Goal: Task Accomplishment & Management: Complete application form

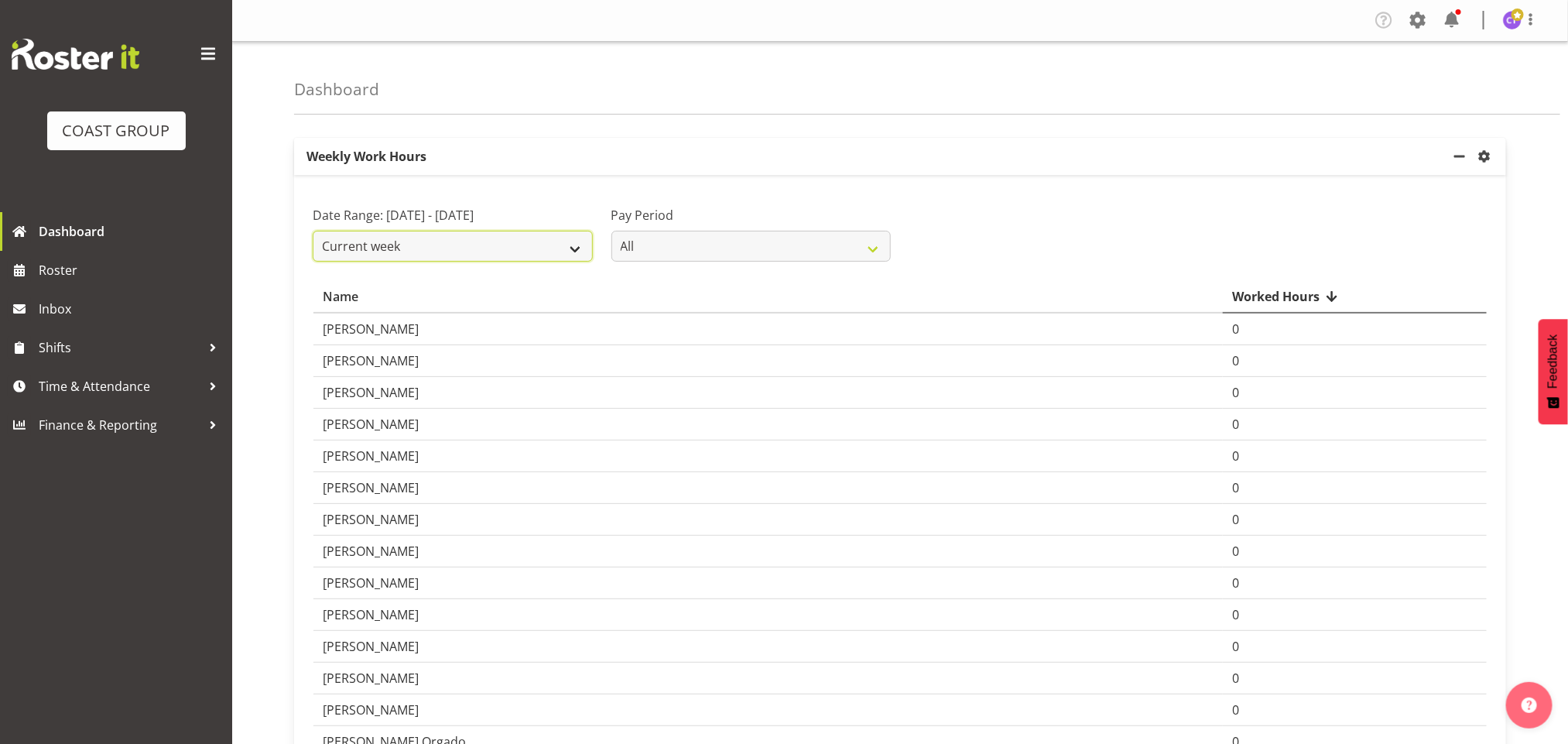
click at [541, 240] on select "Current week Last week Current Month Last Month Last 30 days" at bounding box center [453, 245] width 280 height 31
select select "last_week"
click at [313, 230] on select "Current week Last week Current Month Last Month Last 30 days" at bounding box center [453, 245] width 280 height 31
click at [158, 387] on span "Time & Attendance" at bounding box center [120, 386] width 162 height 23
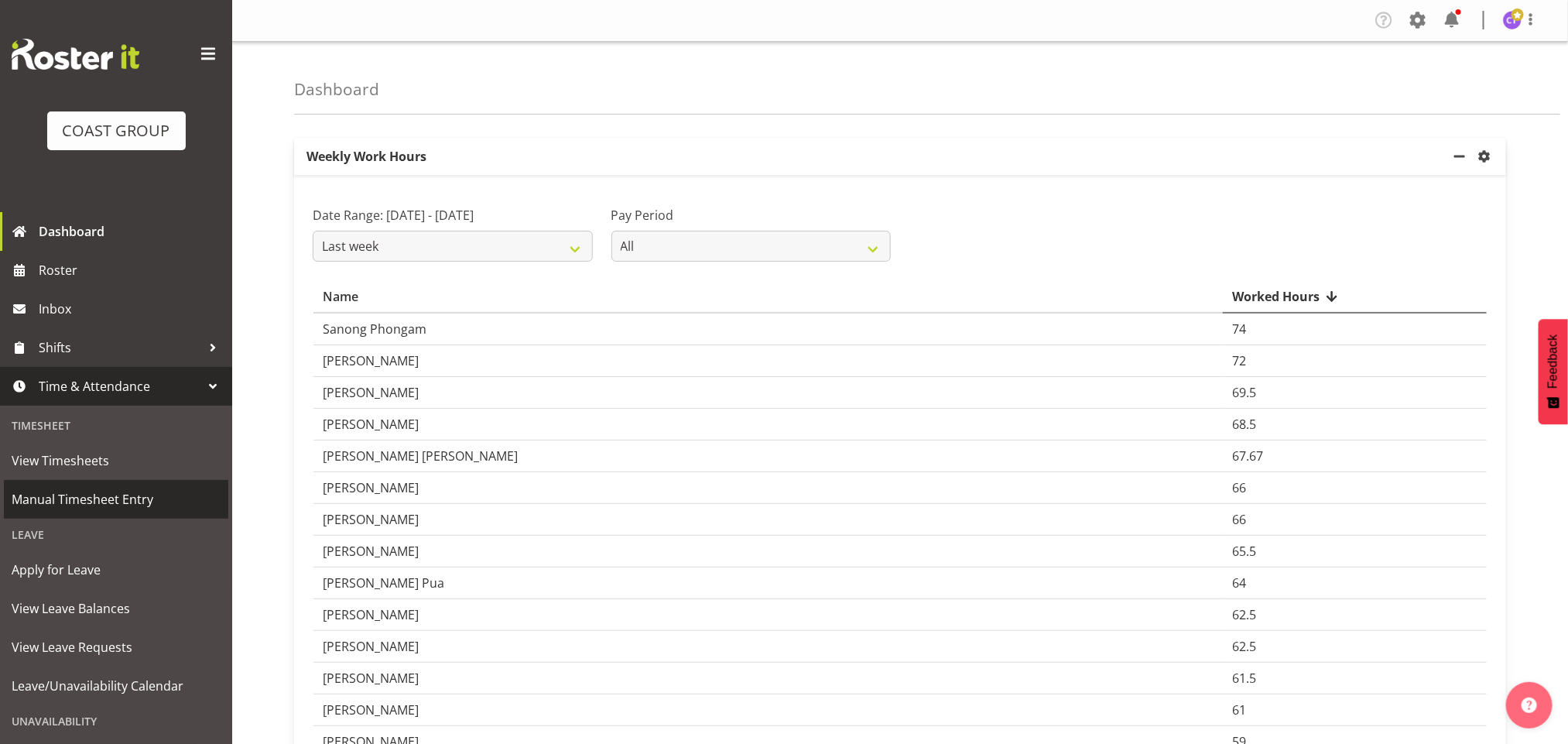
click at [99, 491] on span "Manual Timesheet Entry" at bounding box center [116, 499] width 209 height 23
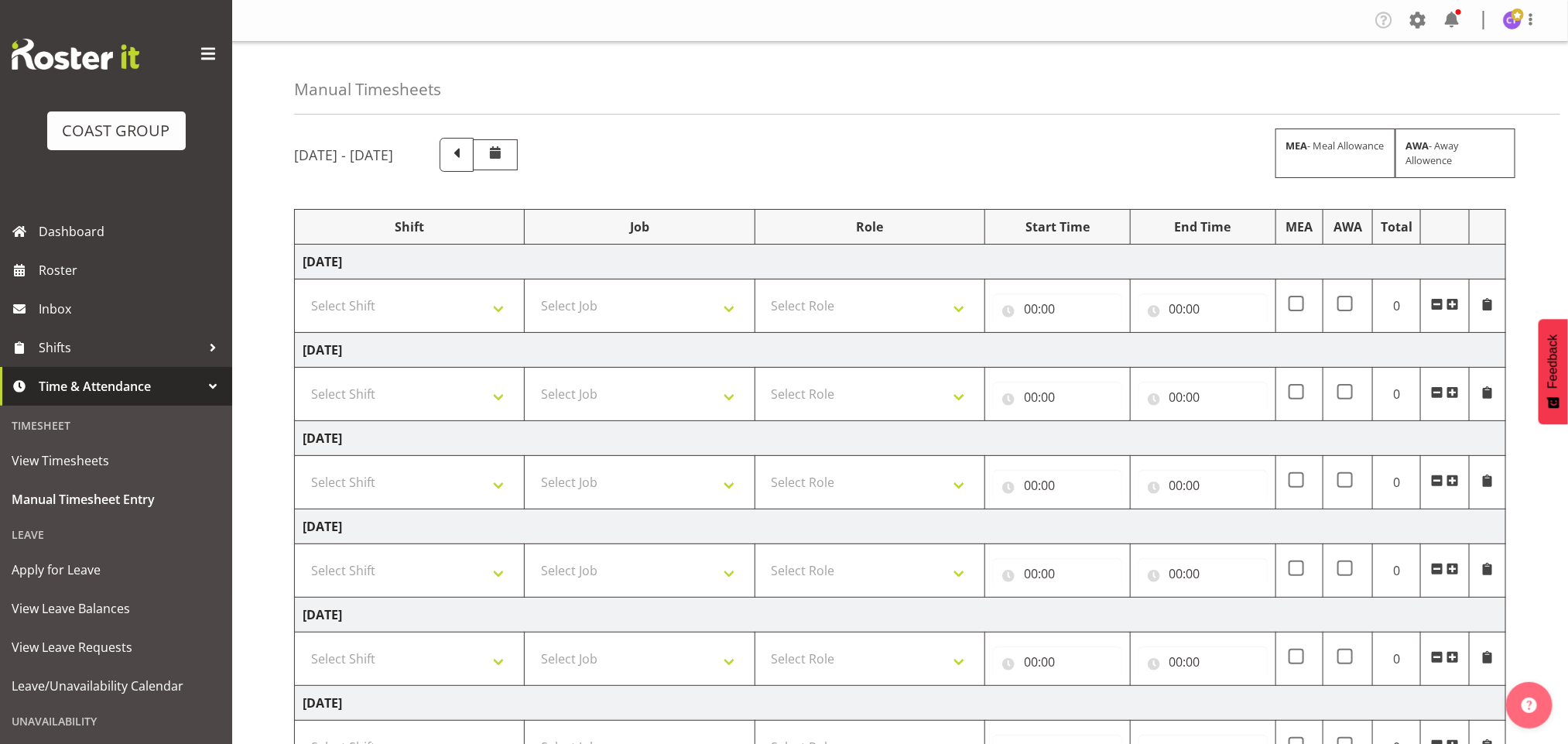
click at [196, 54] on span at bounding box center [208, 54] width 25 height 25
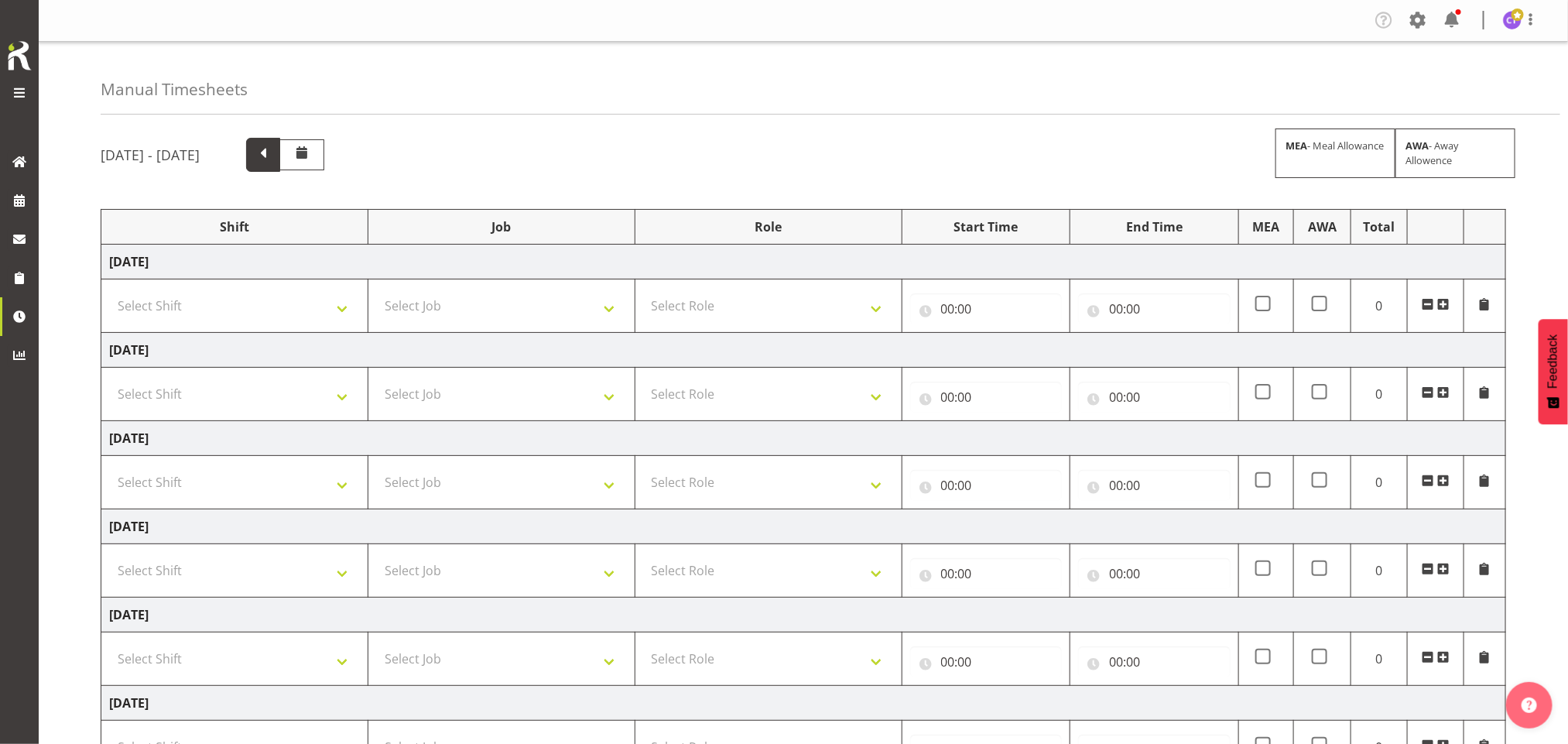
click at [274, 154] on span at bounding box center [263, 154] width 20 height 20
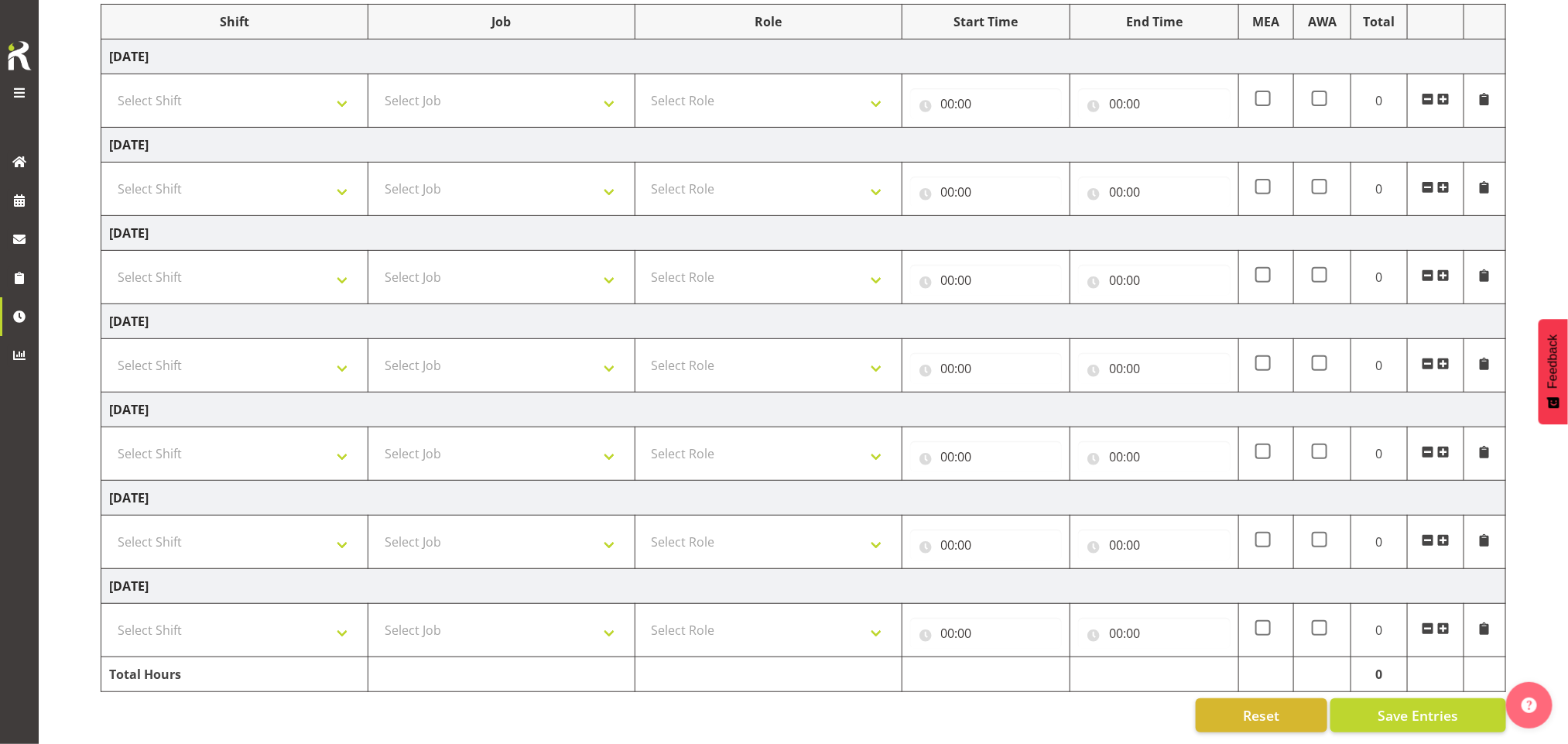
scroll to position [221, 0]
click at [288, 87] on select "Select Shift AKL SIGN ADMIN1 (LEAVE ALONE, DONT MAKE INACTIVE) DW ACCOUNT MANAG…" at bounding box center [234, 100] width 251 height 31
select select "16481"
click at [109, 85] on select "Select Shift AKL SIGN ADMIN1 (LEAVE ALONE, DONT MAKE INACTIVE) DW ACCOUNT MANAG…" at bounding box center [234, 100] width 251 height 31
click at [267, 173] on select "Select Shift AKL SIGN ADMIN1 (LEAVE ALONE, DONT MAKE INACTIVE) DW ACCOUNT MANAG…" at bounding box center [234, 189] width 251 height 31
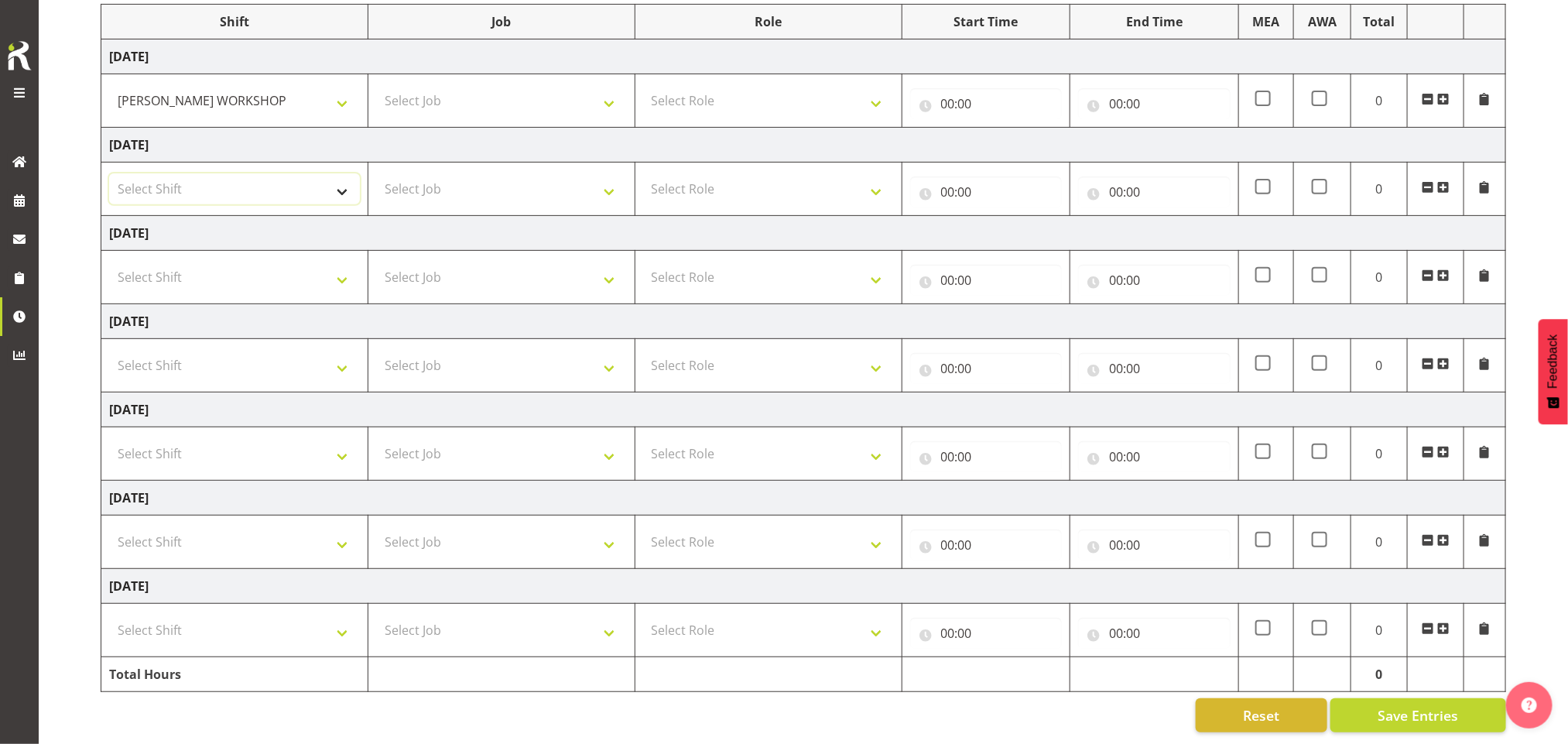
select select "16481"
click at [109, 173] on select "Select Shift AKL SIGN ADMIN1 (LEAVE ALONE, DONT MAKE INACTIVE) DW ACCOUNT MANAG…" at bounding box center [234, 189] width 251 height 31
click at [260, 270] on select "Select Shift AKL SIGN ADMIN1 (LEAVE ALONE, DONT MAKE INACTIVE) DW ACCOUNT MANAG…" at bounding box center [234, 277] width 251 height 31
select select "16481"
click at [109, 262] on select "Select Shift AKL SIGN ADMIN1 (LEAVE ALONE, DONT MAKE INACTIVE) DW ACCOUNT MANAG…" at bounding box center [234, 277] width 251 height 31
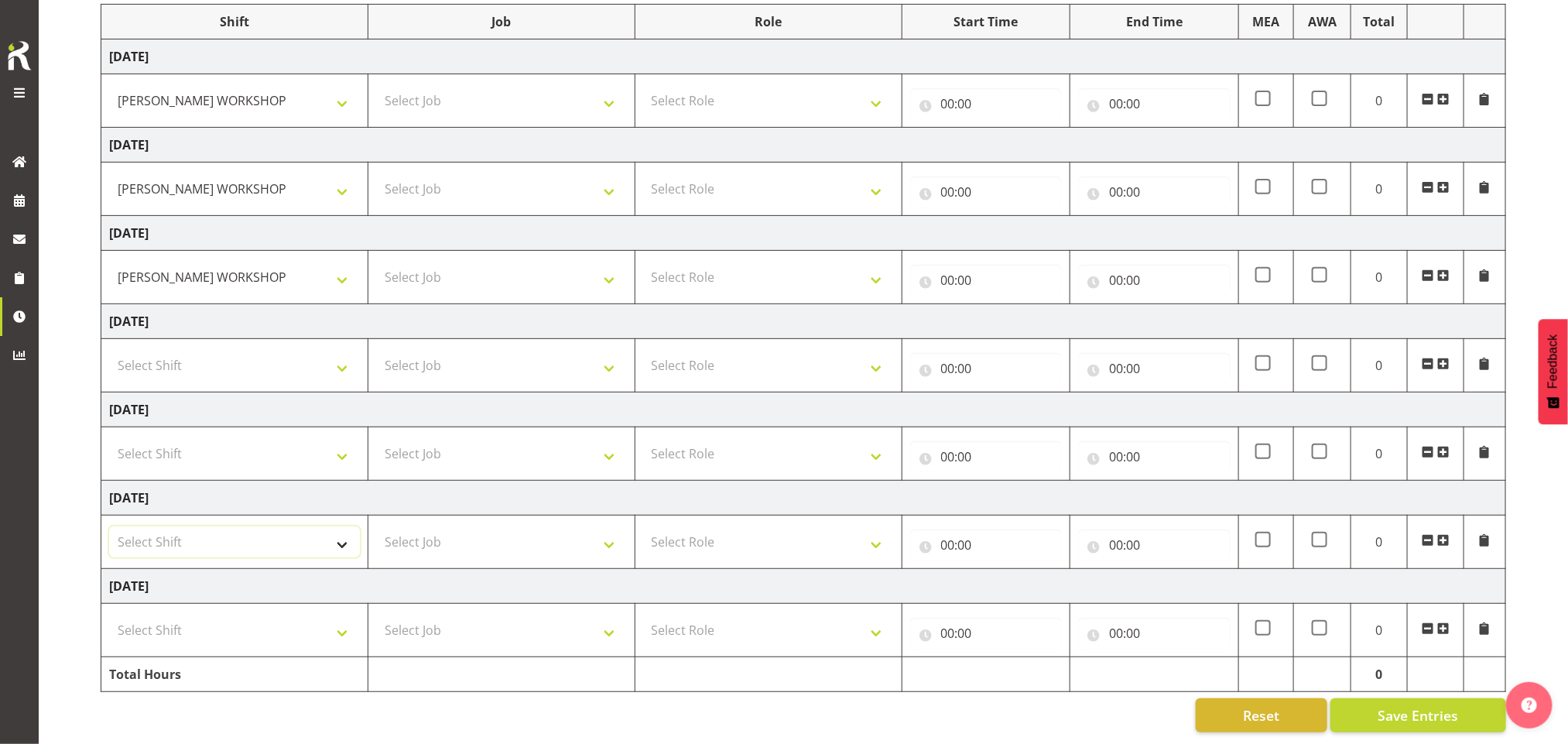
click at [249, 533] on select "Select Shift AKL SIGN ADMIN1 (LEAVE ALONE, DONT MAKE INACTIVE) DW ACCOUNT MANAG…" at bounding box center [234, 542] width 251 height 31
select select "16481"
click at [109, 527] on select "Select Shift AKL SIGN ADMIN1 (LEAVE ALONE, DONT MAKE INACTIVE) DW ACCOUNT MANAG…" at bounding box center [234, 542] width 251 height 31
click at [240, 624] on select "Select Shift AKL SIGN ADMIN1 (LEAVE ALONE, DONT MAKE INACTIVE) DW ACCOUNT MANAG…" at bounding box center [234, 629] width 251 height 31
select select "16481"
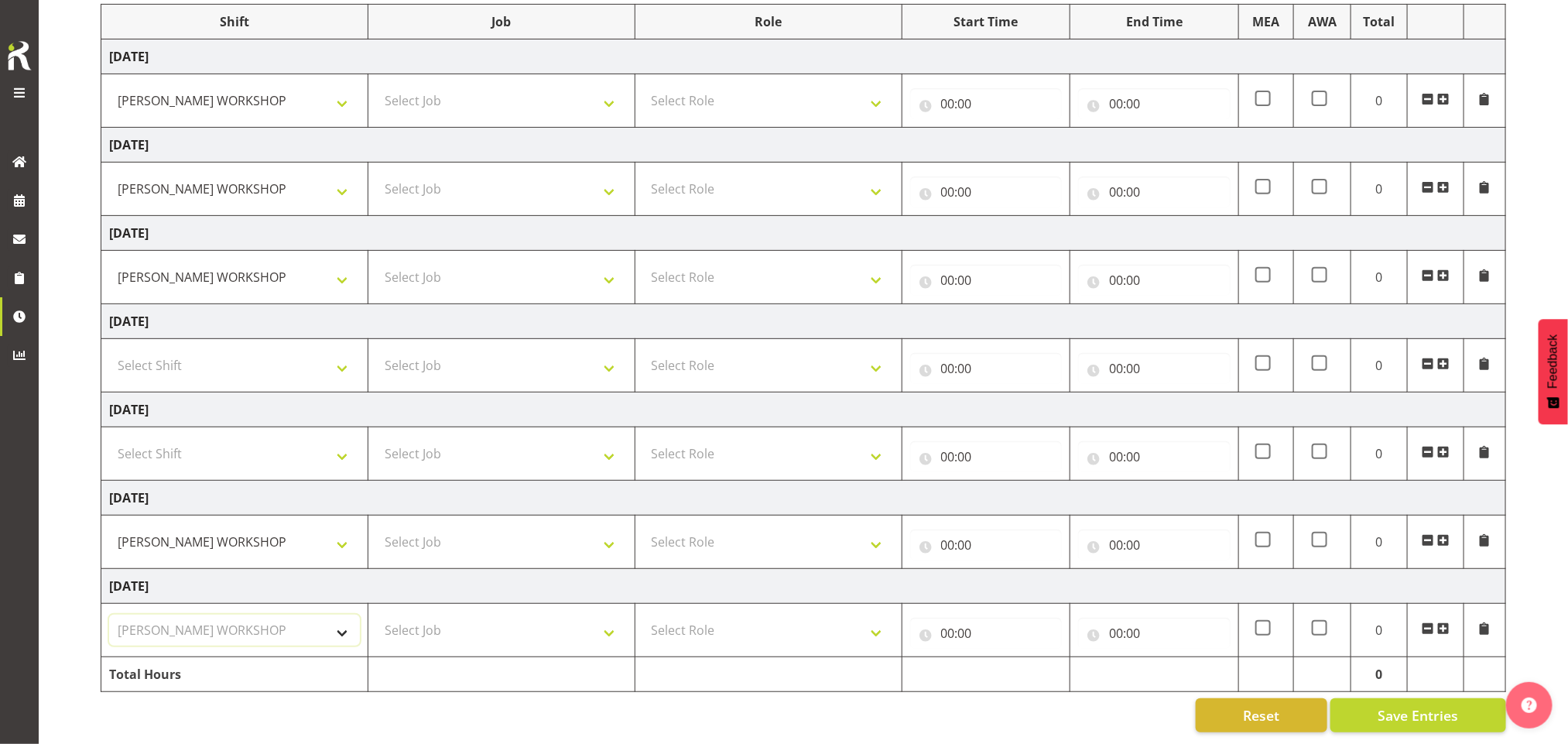
click at [109, 614] on select "Select Shift AKL SIGN ADMIN1 (LEAVE ALONE, DONT MAKE INACTIVE) DW ACCOUNT MANAG…" at bounding box center [234, 629] width 251 height 31
click at [448, 95] on select "Select Job 1 Carlton Events 1 Carlton Hamilton 1 Carlton Wellington 1 EHS WAREH…" at bounding box center [501, 100] width 251 height 31
select select "9466"
click at [376, 85] on select "Select Job 1 Carlton Events 1 Carlton Hamilton 1 Carlton Wellington 1 EHS WAREH…" at bounding box center [501, 100] width 251 height 31
click at [476, 177] on select "Select Job 1 Carlton Events 1 Carlton Hamilton 1 Carlton Wellington 1 EHS WAREH…" at bounding box center [501, 189] width 251 height 31
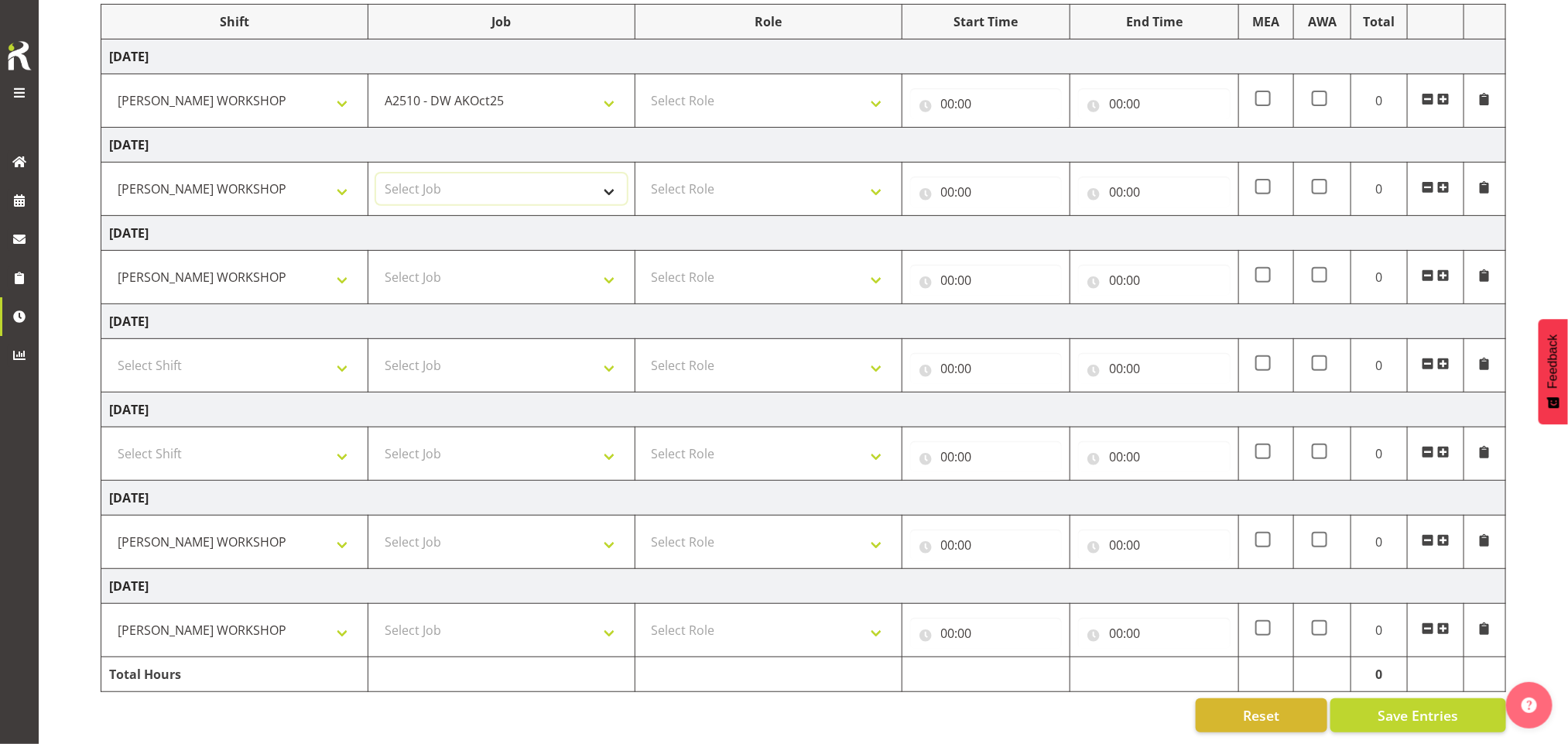
select select "9466"
click at [376, 173] on select "Select Job 1 Carlton Events 1 Carlton Hamilton 1 Carlton Wellington 1 EHS WAREH…" at bounding box center [501, 189] width 251 height 31
click at [497, 262] on select "Select Job 1 Carlton Events 1 Carlton Hamilton 1 Carlton Wellington 1 EHS WAREH…" at bounding box center [501, 277] width 251 height 31
select select "9466"
click at [376, 262] on select "Select Job 1 Carlton Events 1 Carlton Hamilton 1 Carlton Wellington 1 EHS WAREH…" at bounding box center [501, 277] width 251 height 31
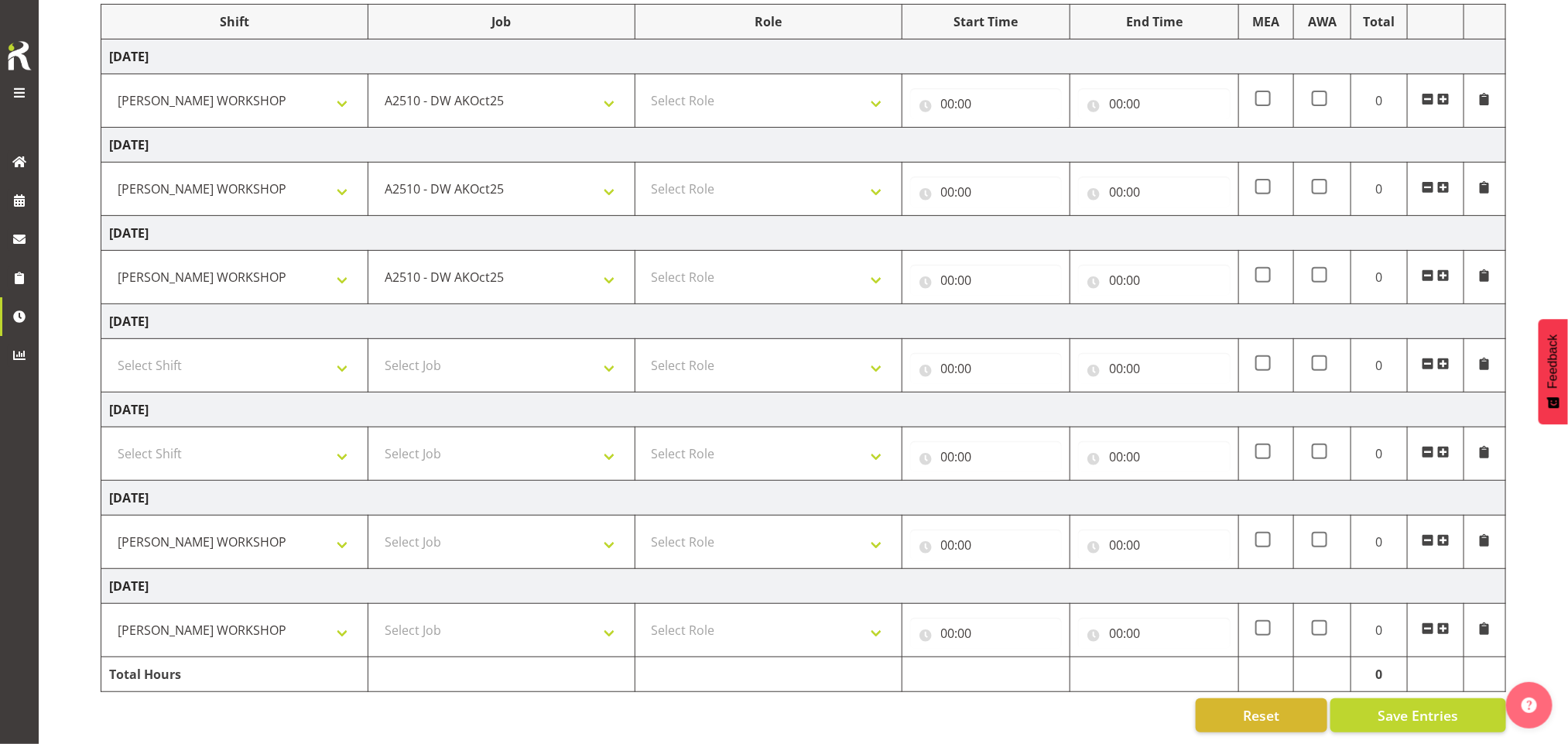
click at [1447, 181] on span at bounding box center [1443, 187] width 13 height 13
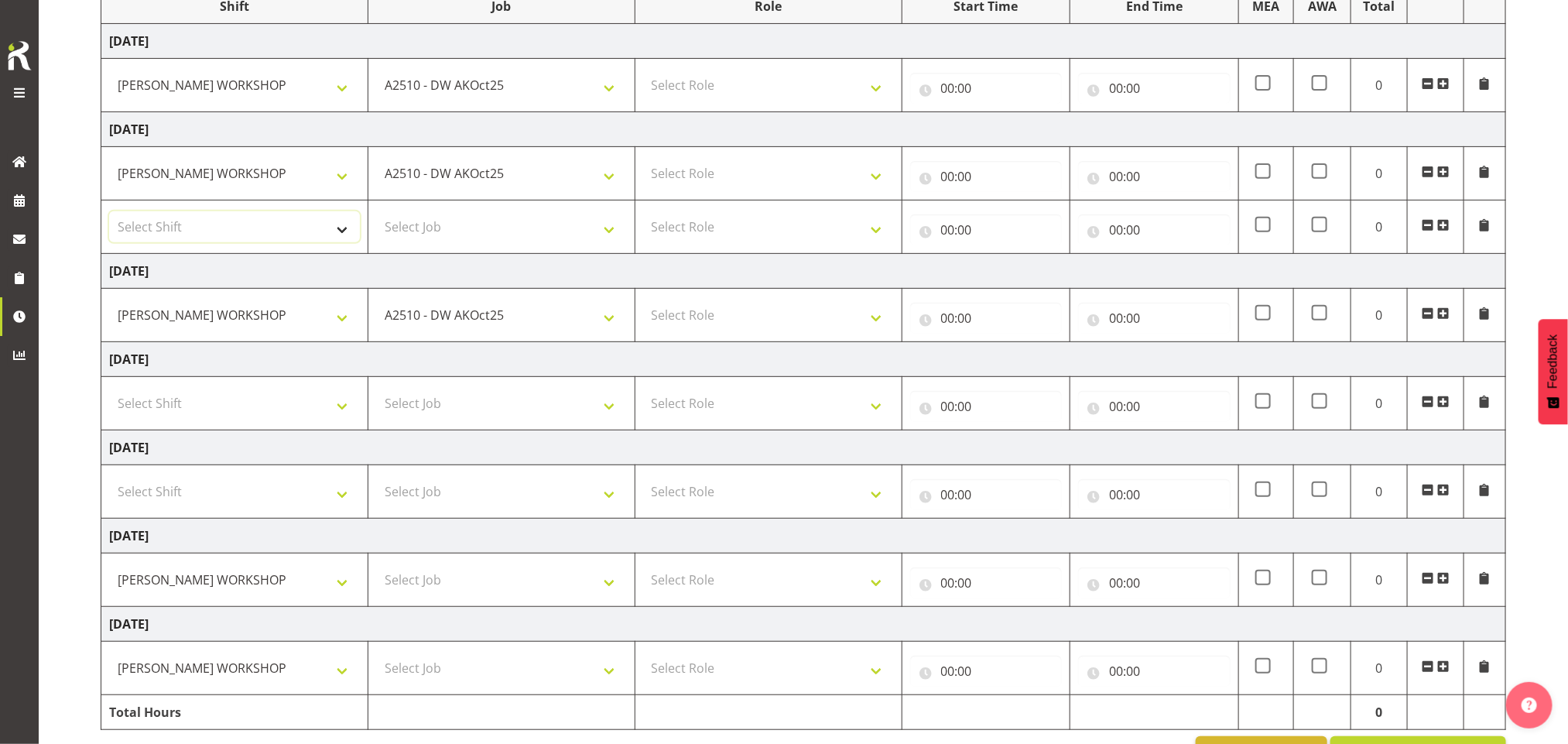
click at [248, 219] on select "Select Shift AKL SIGN ADMIN1 (LEAVE ALONE, DONT MAKE INACTIVE) DW ACCOUNT MANAG…" at bounding box center [234, 227] width 251 height 31
select select "16481"
click at [109, 213] on select "Select Shift AKL SIGN ADMIN1 (LEAVE ALONE, DONT MAKE INACTIVE) DW ACCOUNT MANAG…" at bounding box center [234, 227] width 251 height 31
click at [511, 228] on select "Select Job 1 Carlton Events 1 Carlton Hamilton 1 Carlton Wellington 1 EHS WAREH…" at bounding box center [501, 227] width 251 height 31
select select "9466"
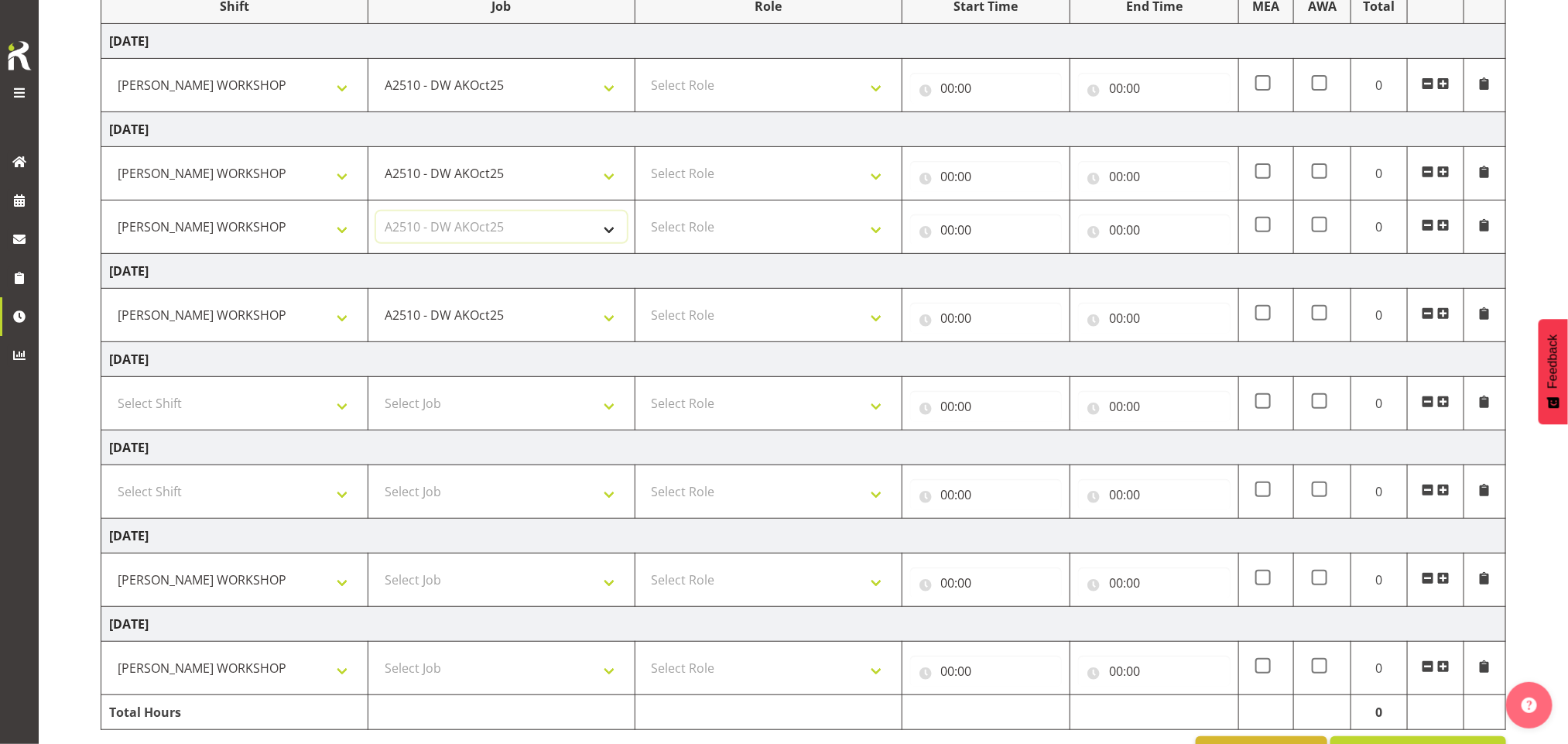
click at [376, 213] on select "Select Job 1 Carlton Events 1 Carlton Hamilton 1 Carlton Wellington 1 EHS WAREH…" at bounding box center [501, 227] width 251 height 31
click at [340, 581] on select "AKL SIGN ADMIN1 (LEAVE ALONE, DONT MAKE INACTIVE) DW ACCOUNT MANAGERS DW AKL PR…" at bounding box center [234, 579] width 251 height 31
click at [441, 578] on select "Select Job 1 Carlton Events 1 Carlton Hamilton 1 Carlton Wellington 1 EHS WAREH…" at bounding box center [501, 579] width 251 height 31
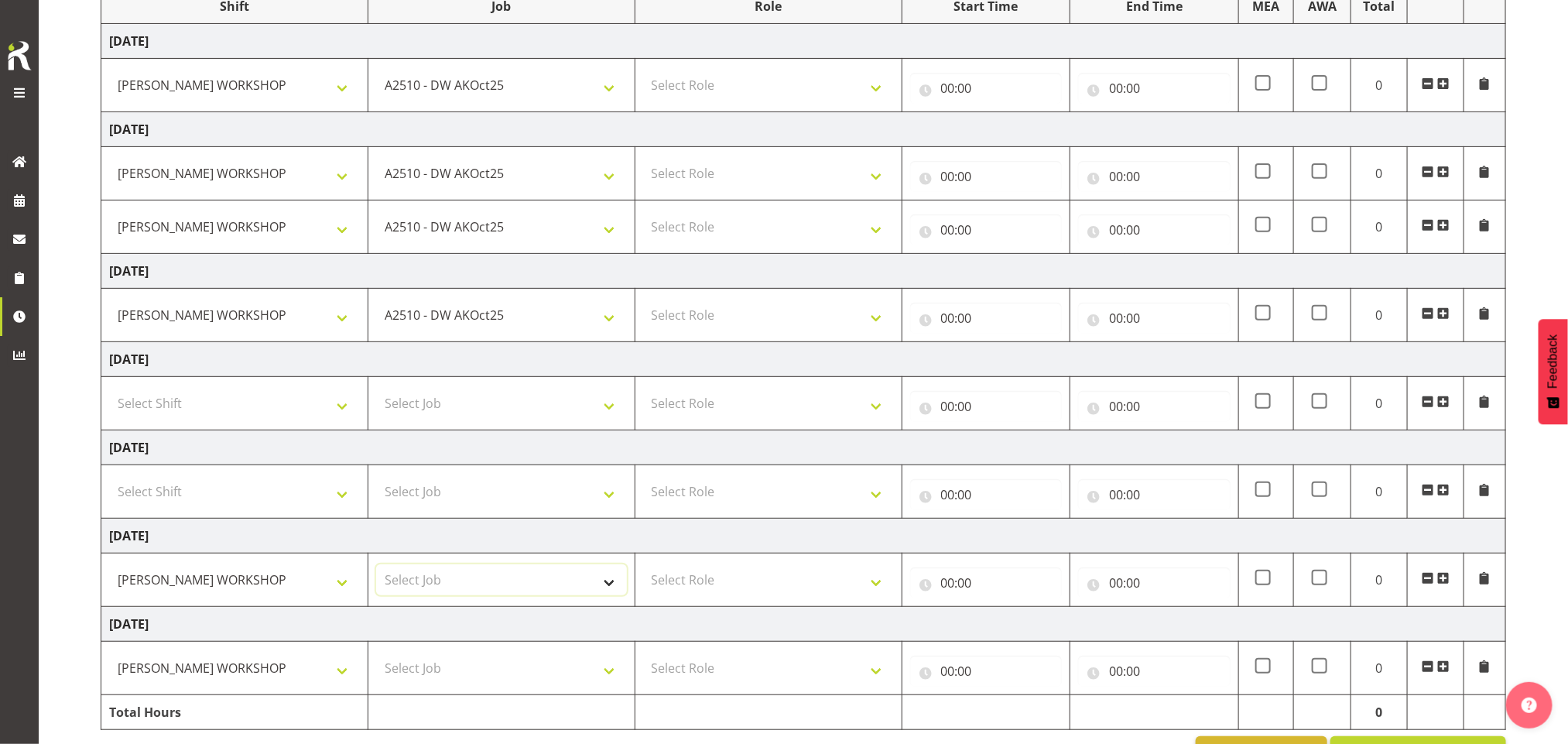
select select "9466"
click at [376, 570] on select "Select Job 1 Carlton Events 1 Carlton Hamilton 1 Carlton Wellington 1 EHS WAREH…" at bounding box center [501, 579] width 251 height 31
click at [446, 669] on select "Select Job 1 Carlton Events 1 Carlton Hamilton 1 Carlton Wellington 1 EHS WAREH…" at bounding box center [501, 668] width 251 height 31
select select "9466"
click at [376, 658] on select "Select Job 1 Carlton Events 1 Carlton Hamilton 1 Carlton Wellington 1 EHS WAREH…" at bounding box center [501, 668] width 251 height 31
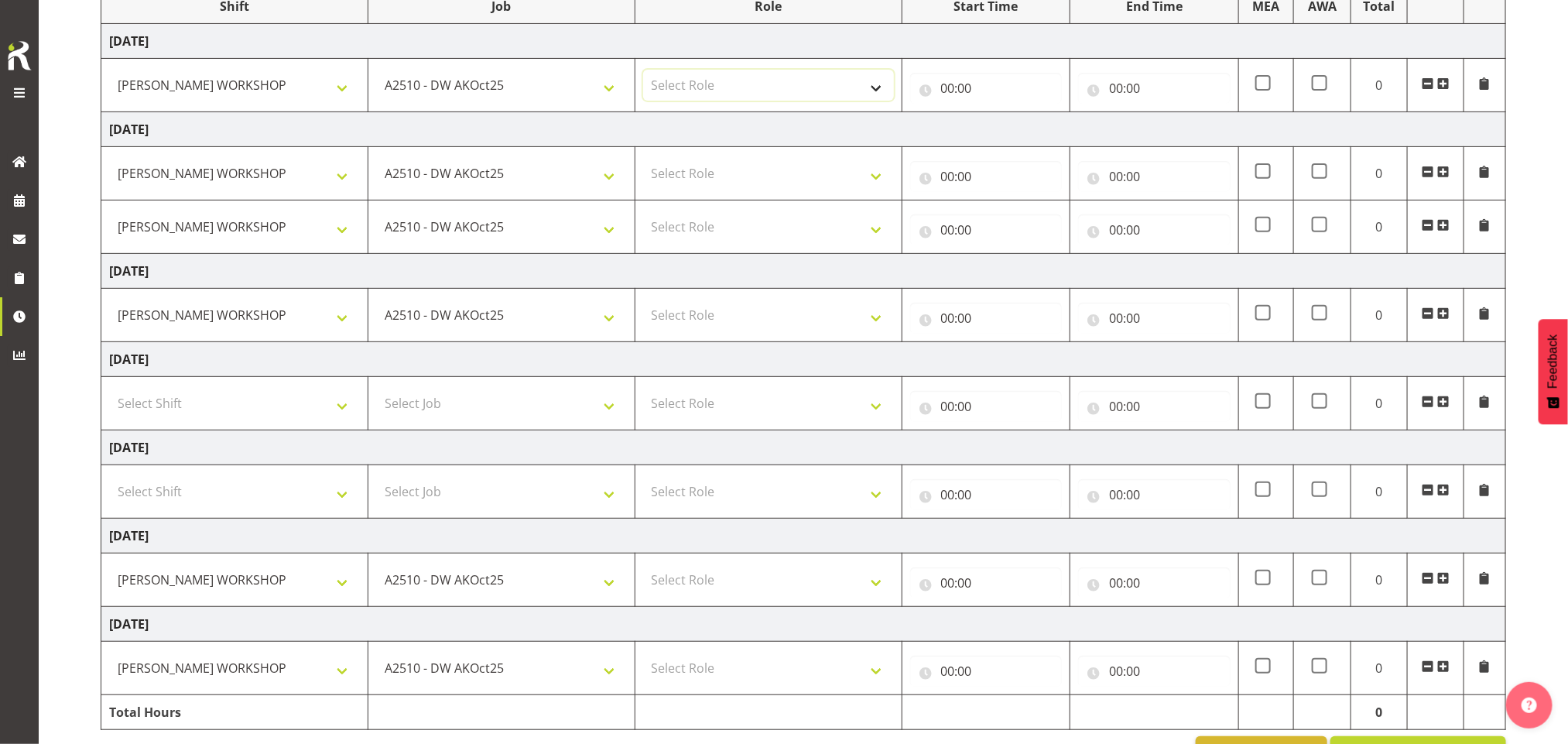
click at [718, 88] on select "Select Role INSTALLER DW" at bounding box center [768, 85] width 251 height 31
select select "219"
click at [643, 71] on select "Select Role INSTALLER DW" at bounding box center [768, 85] width 251 height 31
click at [761, 177] on select "Select Role INSTALLER DW" at bounding box center [768, 173] width 251 height 31
select select "219"
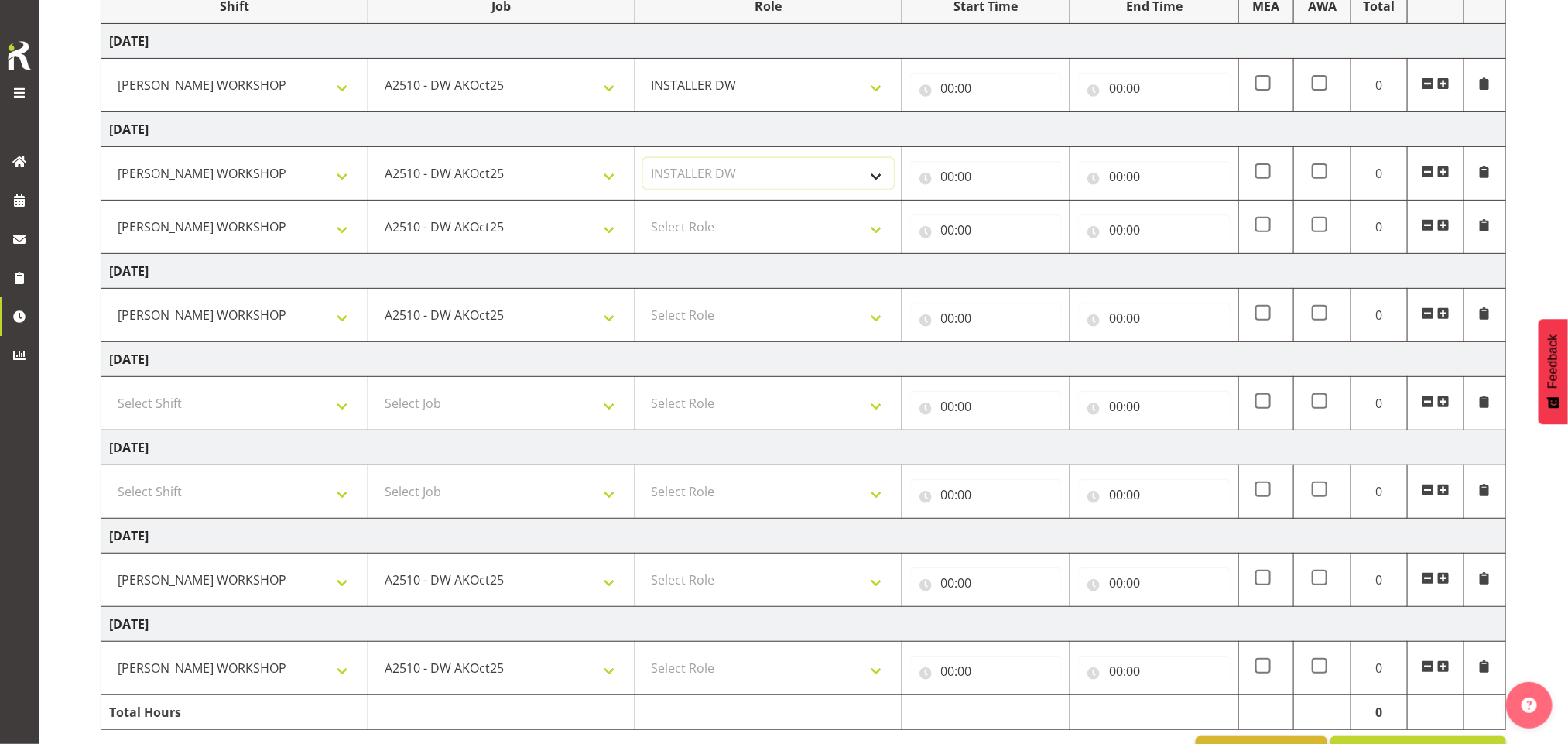
click at [643, 161] on select "Select Role INSTALLER DW" at bounding box center [768, 173] width 251 height 31
click at [770, 228] on select "Select Role INSTALLER DW" at bounding box center [768, 227] width 251 height 31
select select "219"
click at [643, 213] on select "Select Role INSTALLER DW" at bounding box center [768, 227] width 251 height 31
click at [792, 317] on select "Select Role INSTALLER DW" at bounding box center [768, 315] width 251 height 31
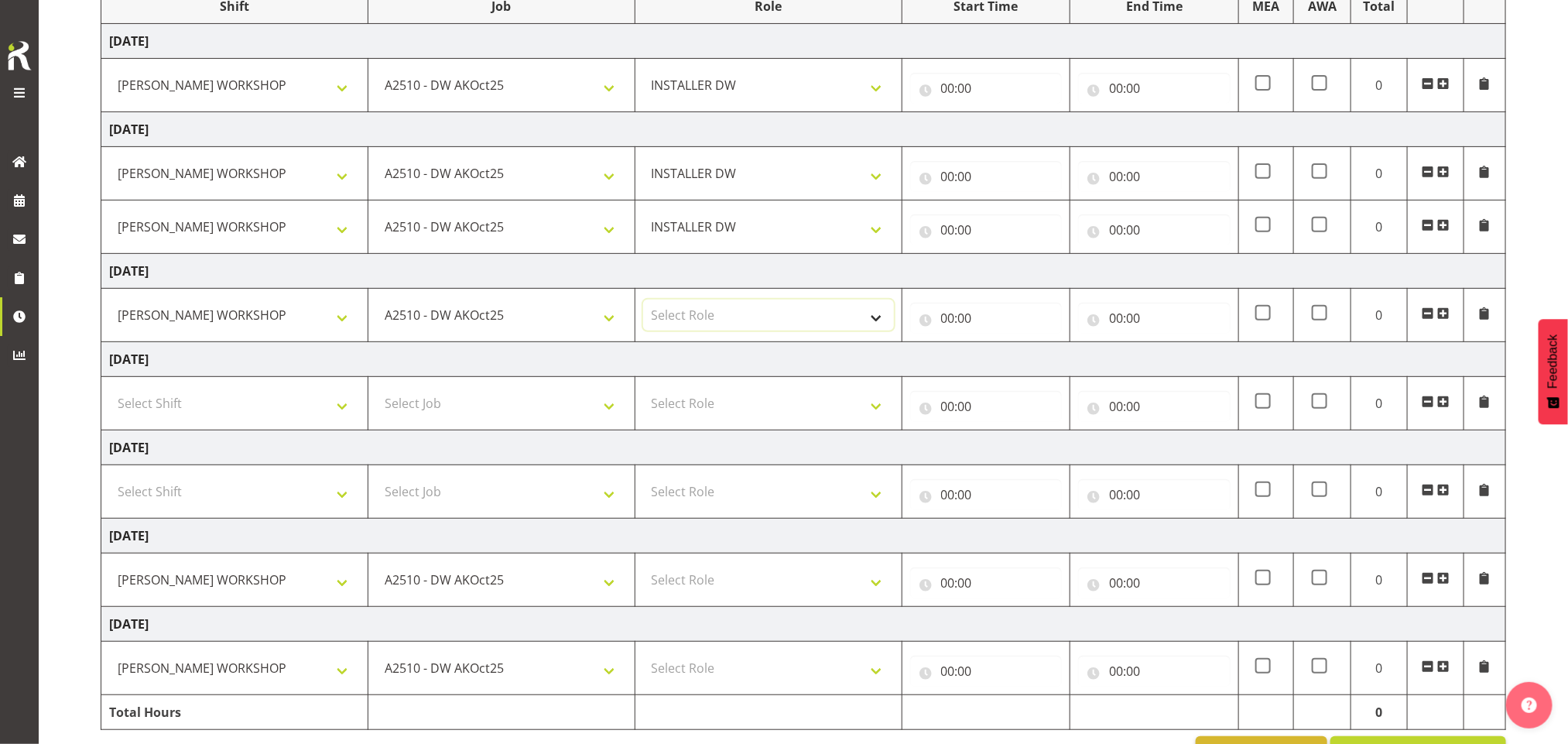
select select "219"
click at [643, 302] on select "Select Role INSTALLER DW" at bounding box center [768, 315] width 251 height 31
click at [796, 595] on select "Select Role INSTALLER DW" at bounding box center [768, 579] width 251 height 31
select select "219"
click at [643, 570] on select "Select Role INSTALLER DW" at bounding box center [768, 579] width 251 height 31
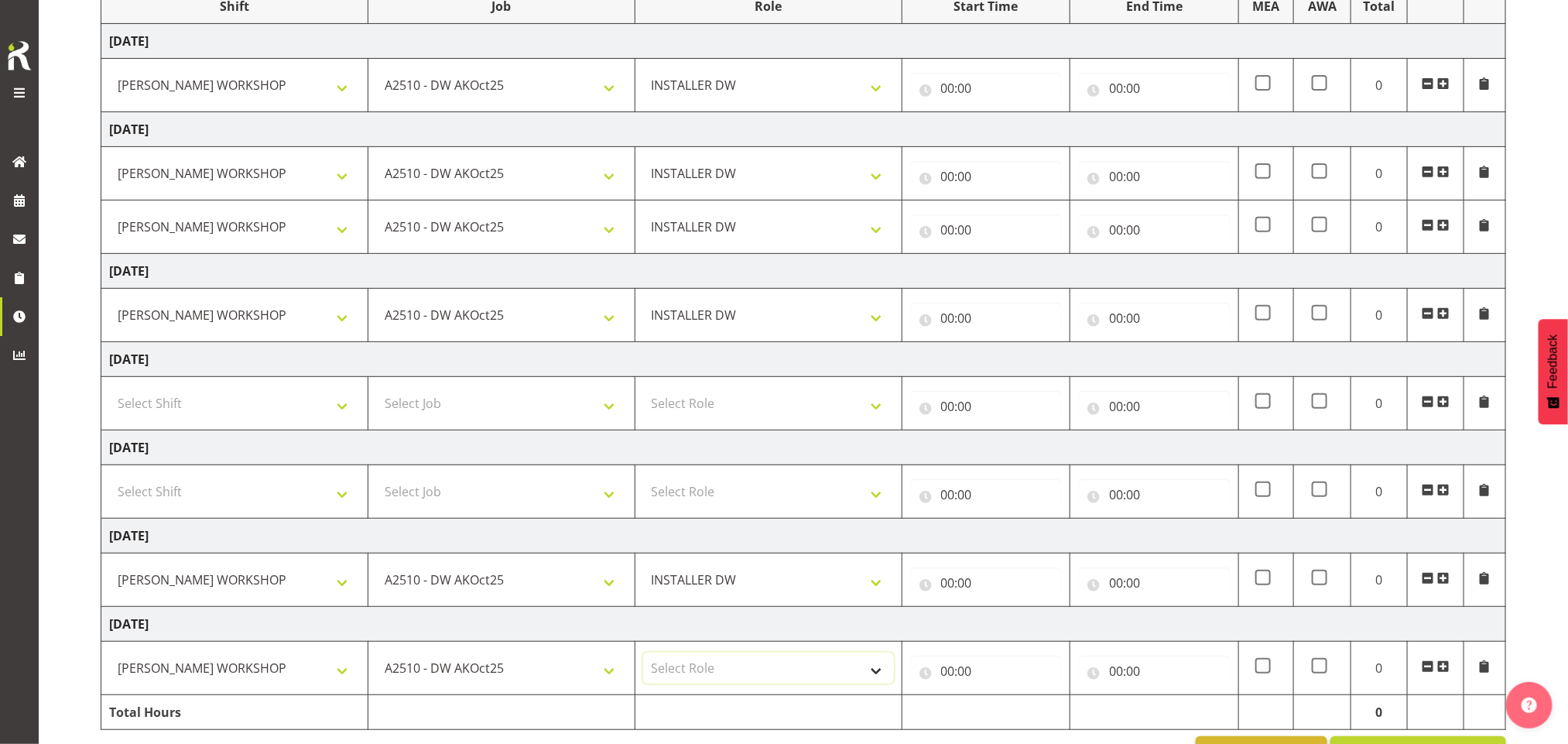
click at [799, 667] on select "Select Role INSTALLER DW" at bounding box center [768, 668] width 251 height 31
select select "219"
click at [643, 658] on select "Select Role INSTALLER DW" at bounding box center [768, 668] width 251 height 31
click at [954, 86] on input "00:00" at bounding box center [985, 88] width 152 height 31
click at [1019, 131] on select "00 01 02 03 04 05 06 07 08 09 10 11 12 13 14 15 16 17 18 19 20 21 22 23" at bounding box center [1015, 128] width 35 height 31
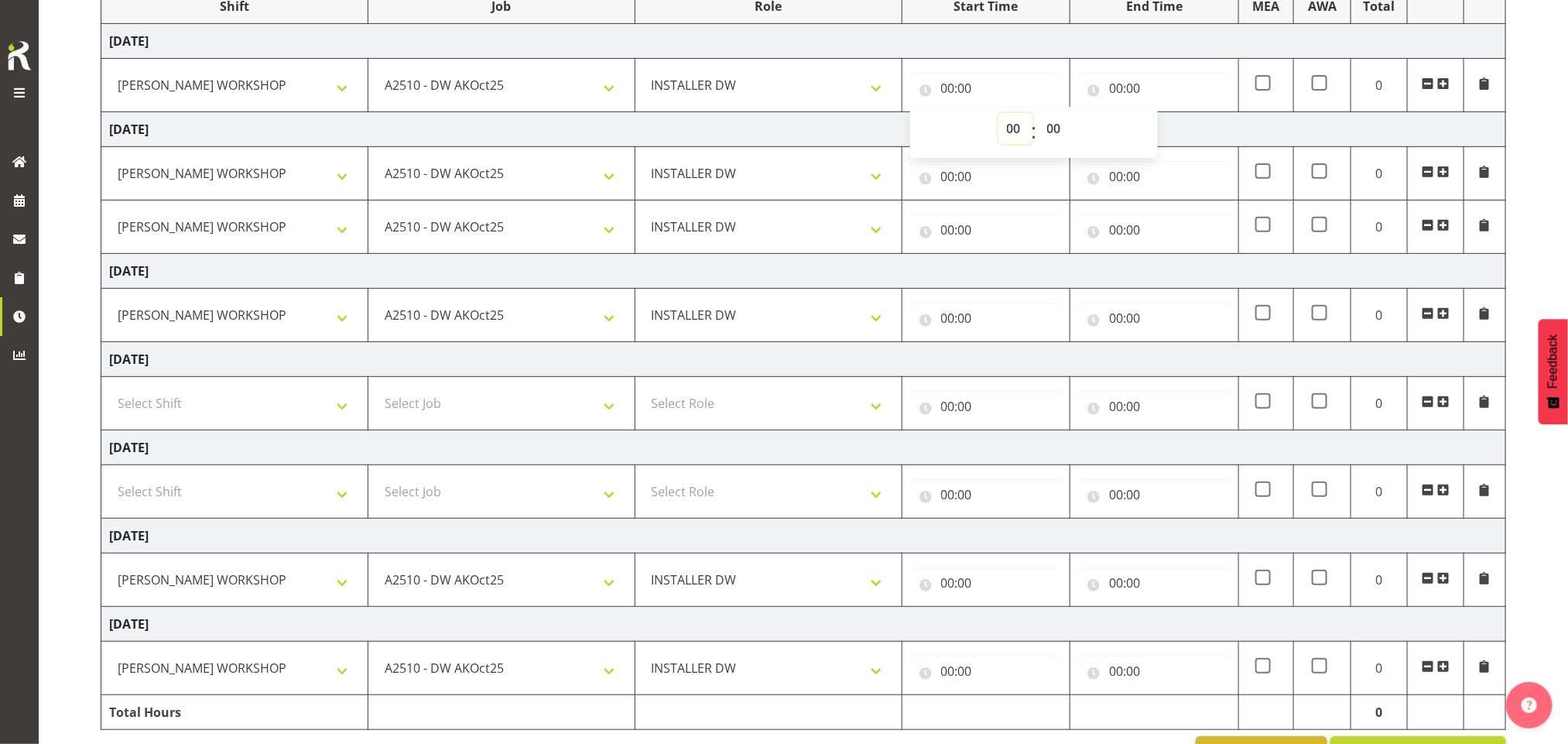
select select "6"
click at [998, 115] on select "00 01 02 03 04 05 06 07 08 09 10 11 12 13 14 15 16 17 18 19 20 21 22 23" at bounding box center [1015, 128] width 35 height 31
type input "06:00"
click at [969, 182] on input "00:00" at bounding box center [985, 177] width 152 height 31
click at [1014, 218] on select "00 01 02 03 04 05 06 07 08 09 10 11 12 13 14 15 16 17 18 19 20 21 22 23" at bounding box center [1015, 217] width 35 height 31
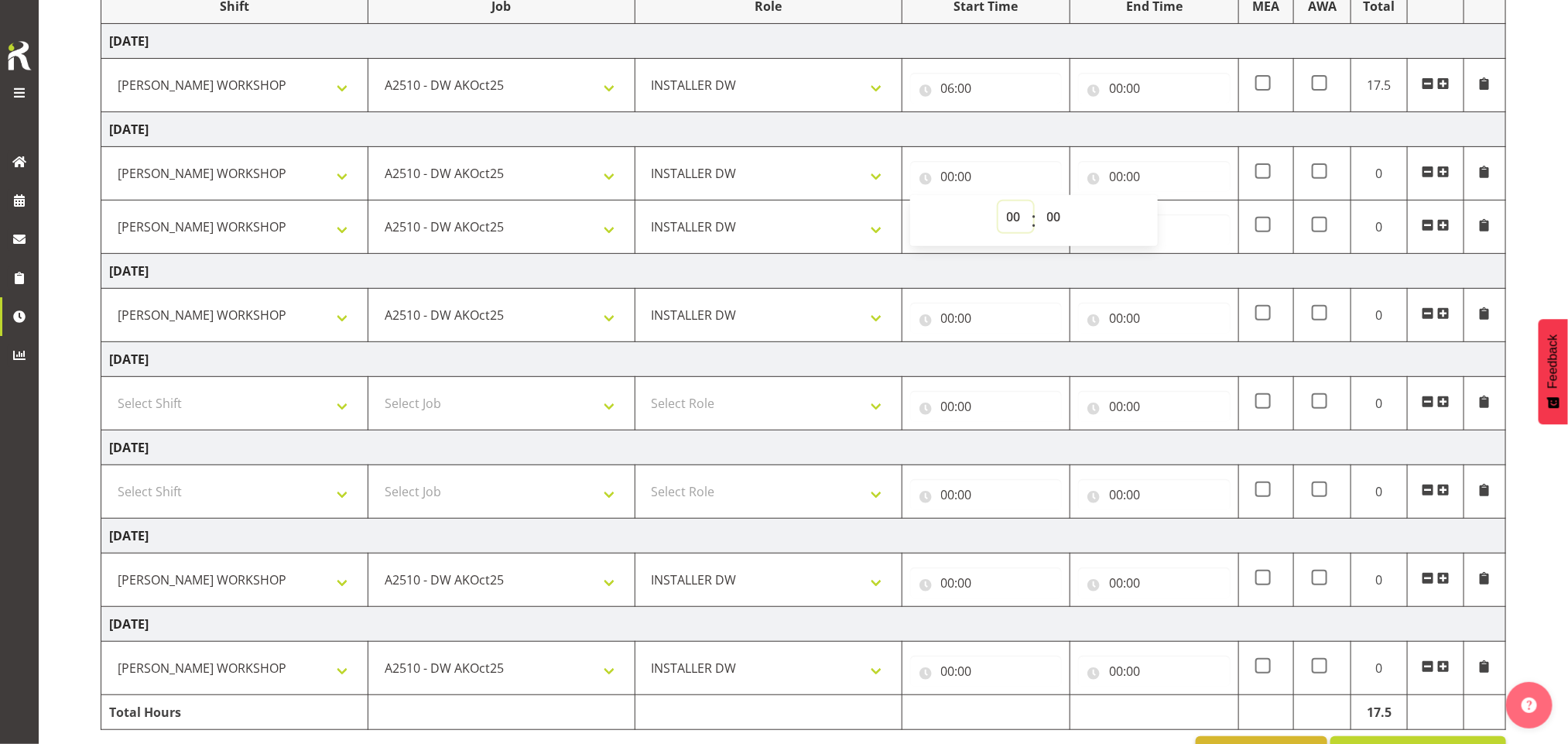
select select "6"
click at [998, 204] on select "00 01 02 03 04 05 06 07 08 09 10 11 12 13 14 15 16 17 18 19 20 21 22 23" at bounding box center [1015, 217] width 35 height 31
type input "06:00"
click at [1050, 217] on select "00 01 02 03 04 05 06 07 08 09 10 11 12 13 14 15 16 17 18 19 20 21 22 23 24 25 2…" at bounding box center [1056, 217] width 35 height 31
select select "30"
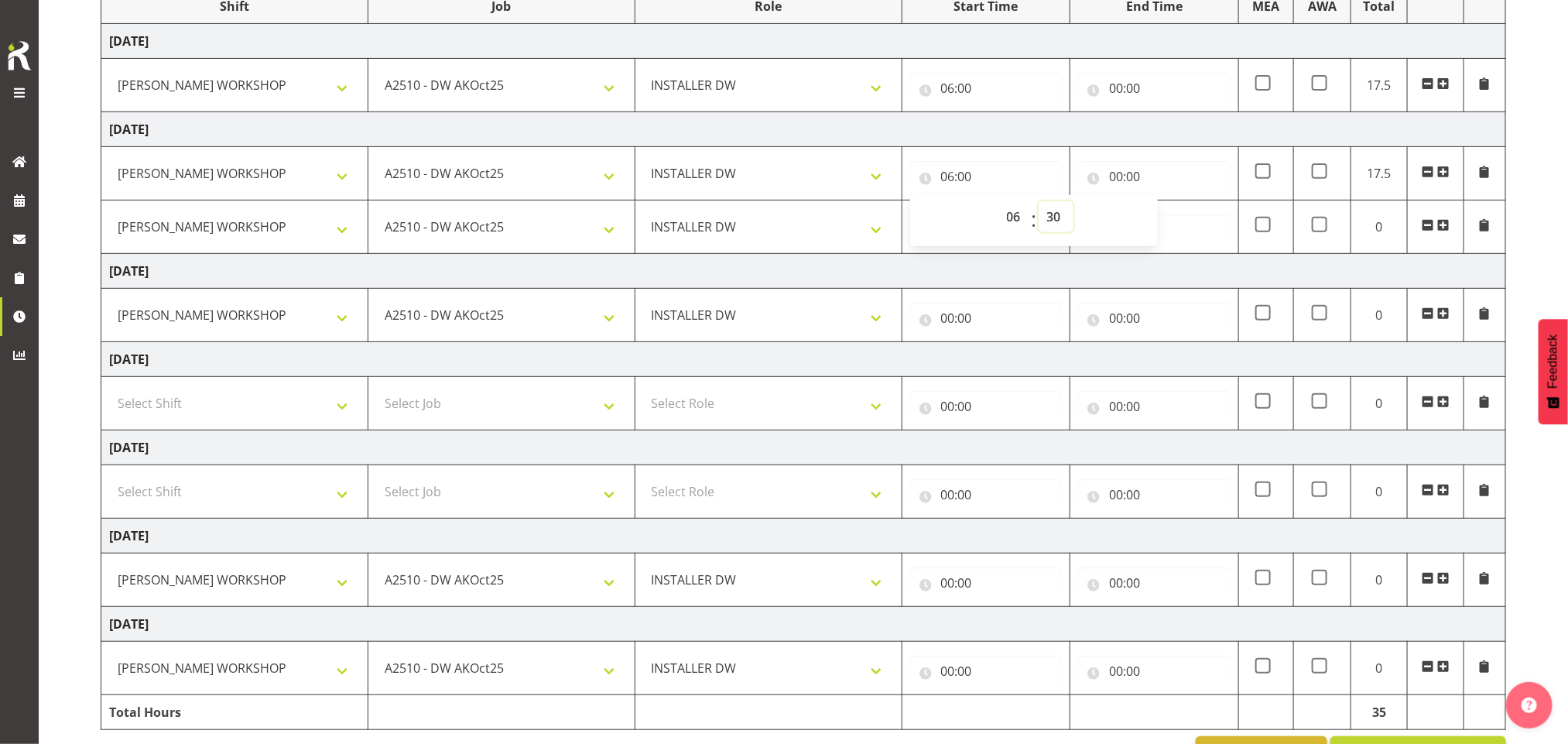
click at [1039, 204] on select "00 01 02 03 04 05 06 07 08 09 10 11 12 13 14 15 16 17 18 19 20 21 22 23 24 25 2…" at bounding box center [1056, 217] width 35 height 31
type input "06:30"
click at [982, 312] on input "00:00" at bounding box center [985, 318] width 152 height 31
click at [1013, 358] on select "00 01 02 03 04 05 06 07 08 09 10 11 12 13 14 15 16 17 18 19 20 21 22 23" at bounding box center [1015, 358] width 35 height 31
select select "6"
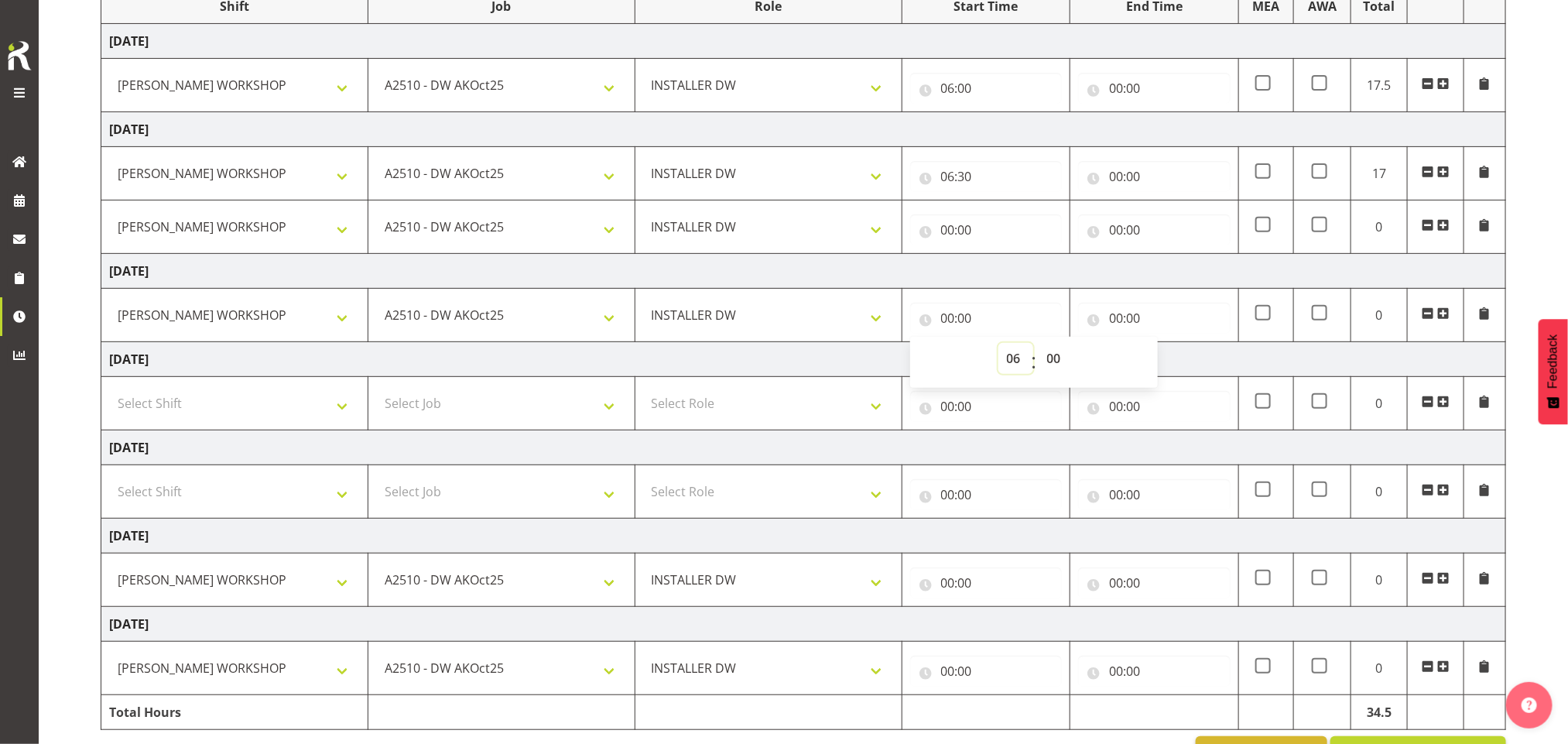
click at [998, 346] on select "00 01 02 03 04 05 06 07 08 09 10 11 12 13 14 15 16 17 18 19 20 21 22 23" at bounding box center [1015, 358] width 35 height 31
type input "06:00"
click at [962, 230] on input "00:00" at bounding box center [985, 229] width 152 height 31
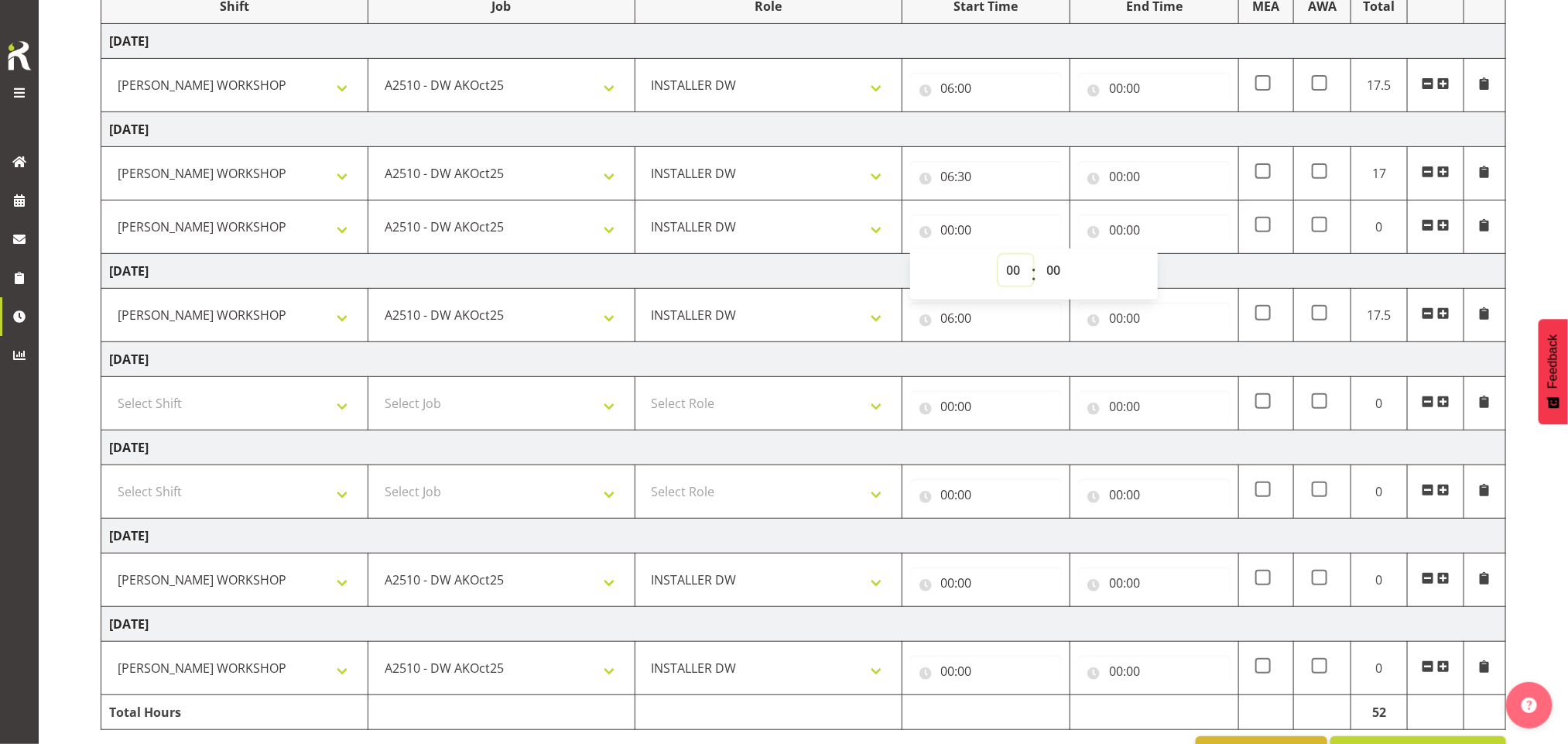
click at [1010, 269] on select "00 01 02 03 04 05 06 07 08 09 10 11 12 13 14 15 16 17 18 19 20 21 22 23" at bounding box center [1015, 270] width 35 height 31
select select "20"
click at [998, 256] on select "00 01 02 03 04 05 06 07 08 09 10 11 12 13 14 15 16 17 18 19 20 21 22 23" at bounding box center [1015, 270] width 35 height 31
type input "20:00"
click at [1127, 230] on input "00:00" at bounding box center [1153, 229] width 152 height 31
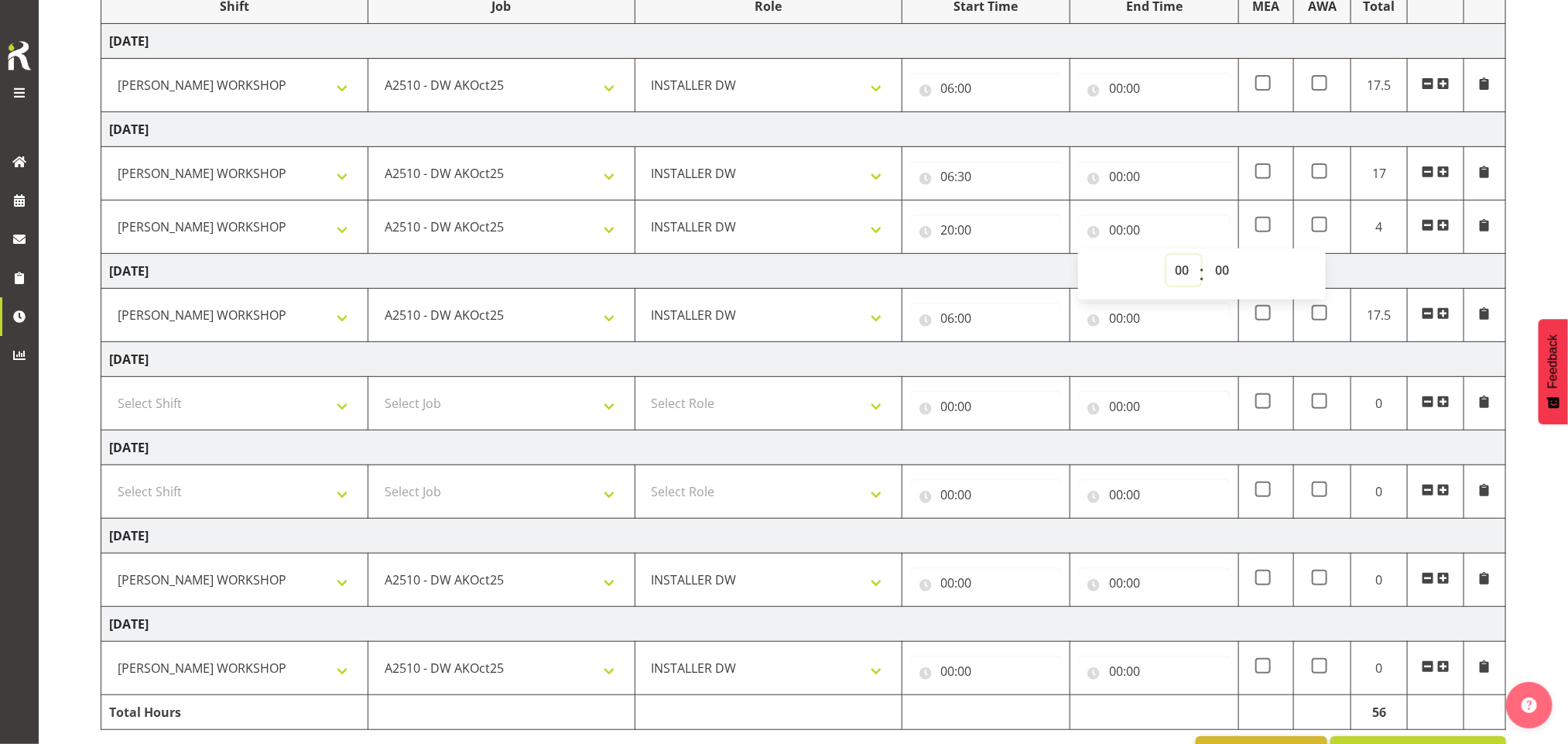
click at [1179, 273] on select "00 01 02 03 04 05 06 07 08 09 10 11 12 13 14 15 16 17 18 19 20 21 22 23" at bounding box center [1183, 270] width 35 height 31
select select "4"
click at [1166, 256] on select "00 01 02 03 04 05 06 07 08 09 10 11 12 13 14 15 16 17 18 19 20 21 22 23" at bounding box center [1183, 270] width 35 height 31
type input "04:00"
click at [1231, 277] on select "00 01 02 03 04 05 06 07 08 09 10 11 12 13 14 15 16 17 18 19 20 21 22 23 24 25 2…" at bounding box center [1223, 270] width 35 height 31
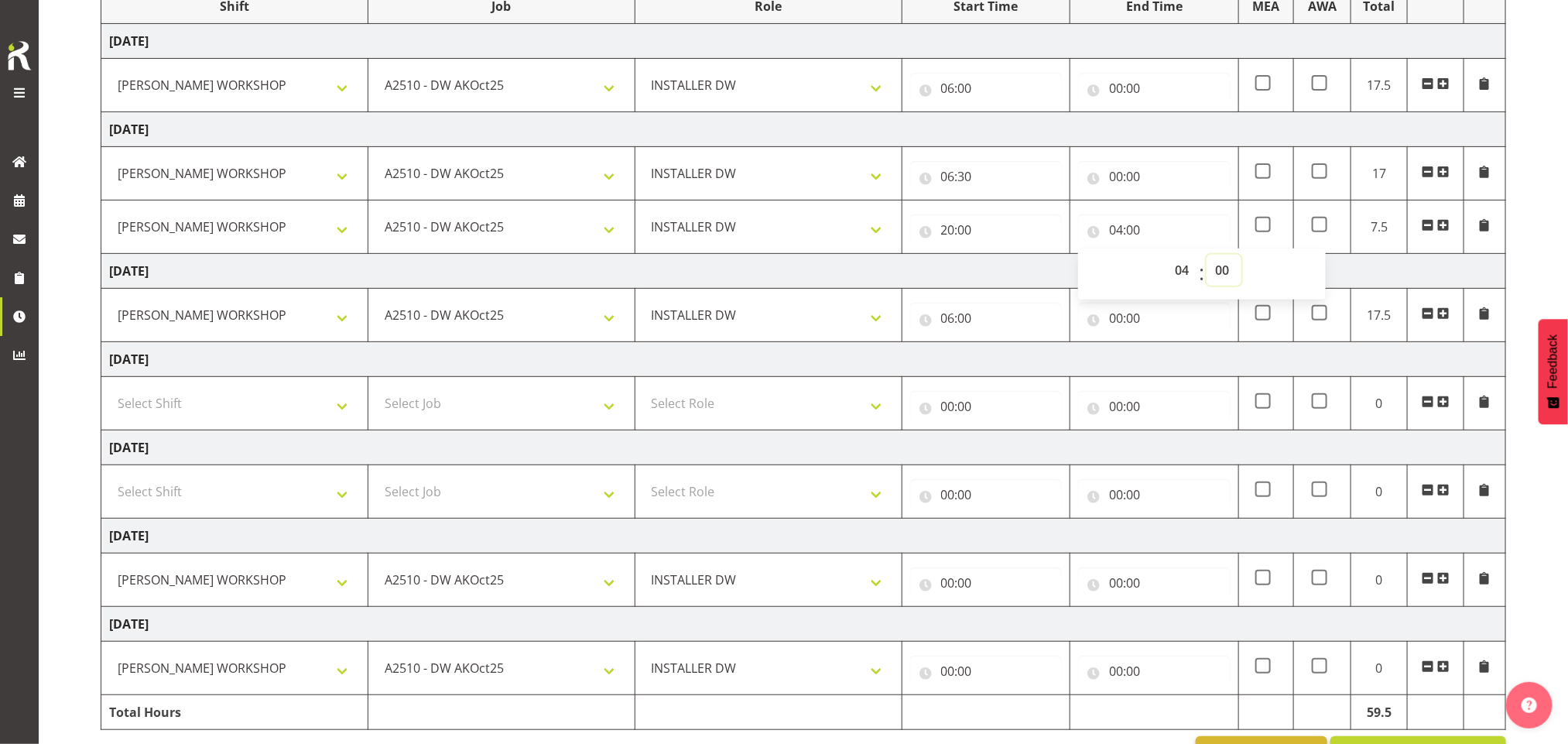
select select "30"
click at [1206, 256] on select "00 01 02 03 04 05 06 07 08 09 10 11 12 13 14 15 16 17 18 19 20 21 22 23 24 25 2…" at bounding box center [1223, 270] width 35 height 31
type input "04:30"
click at [1122, 178] on input "00:00" at bounding box center [1153, 177] width 152 height 31
click at [1182, 218] on select "00 01 02 03 04 05 06 07 08 09 10 11 12 13 14 15 16 17 18 19 20 21 22 23" at bounding box center [1183, 217] width 35 height 31
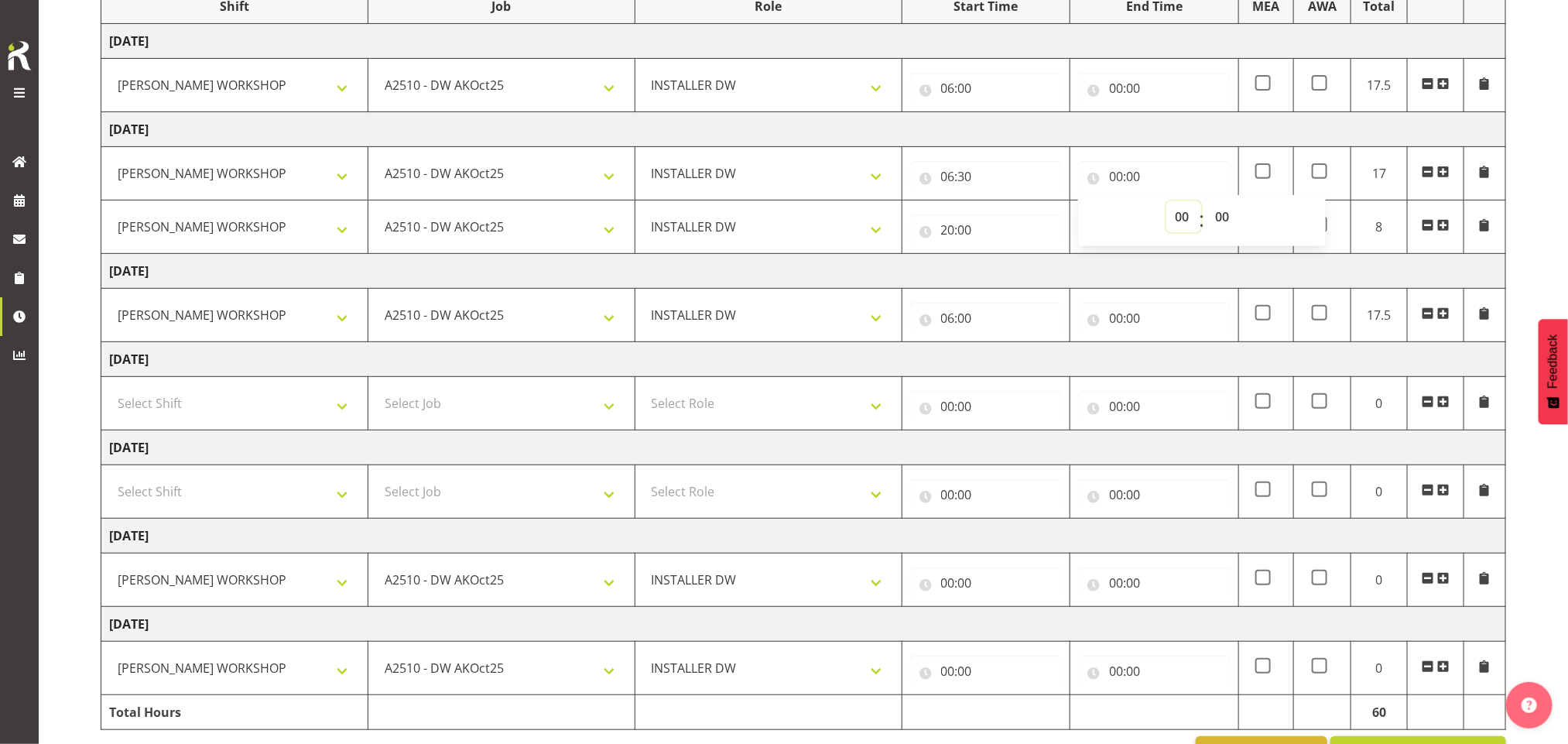
select select "16"
click at [1166, 204] on select "00 01 02 03 04 05 06 07 08 09 10 11 12 13 14 15 16 17 18 19 20 21 22 23" at bounding box center [1183, 217] width 35 height 31
type input "16:00"
click at [1224, 217] on select "00 01 02 03 04 05 06 07 08 09 10 11 12 13 14 15 16 17 18 19 20 21 22 23 24 25 2…" at bounding box center [1223, 217] width 35 height 31
select select "30"
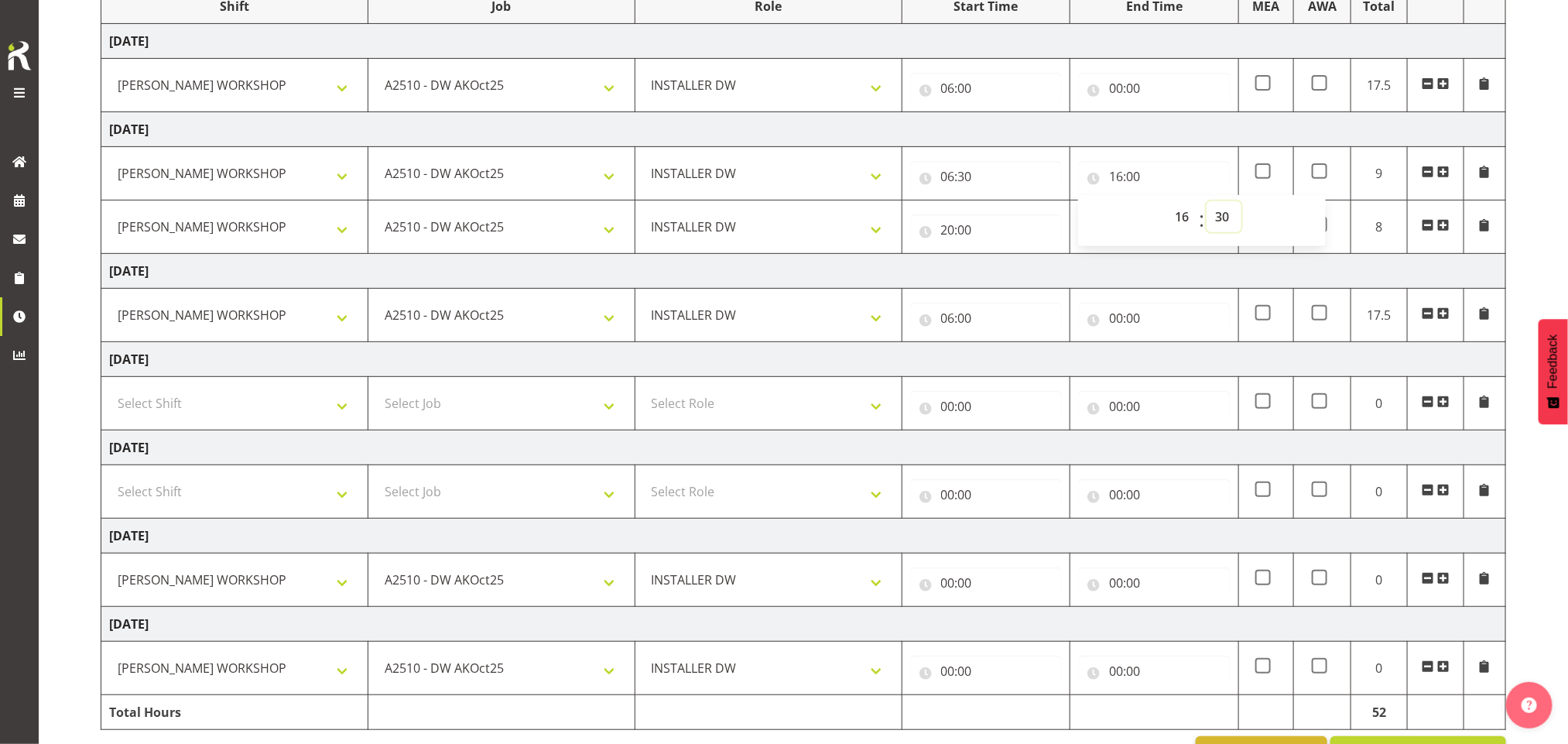
click at [1206, 204] on select "00 01 02 03 04 05 06 07 08 09 10 11 12 13 14 15 16 17 18 19 20 21 22 23 24 25 2…" at bounding box center [1223, 217] width 35 height 31
type input "16:30"
click at [1129, 318] on input "00:00" at bounding box center [1153, 318] width 152 height 31
click at [1180, 358] on select "00 01 02 03 04 05 06 07 08 09 10 11 12 13 14 15 16 17 18 19 20 21 22 23" at bounding box center [1183, 358] width 35 height 31
select select "16"
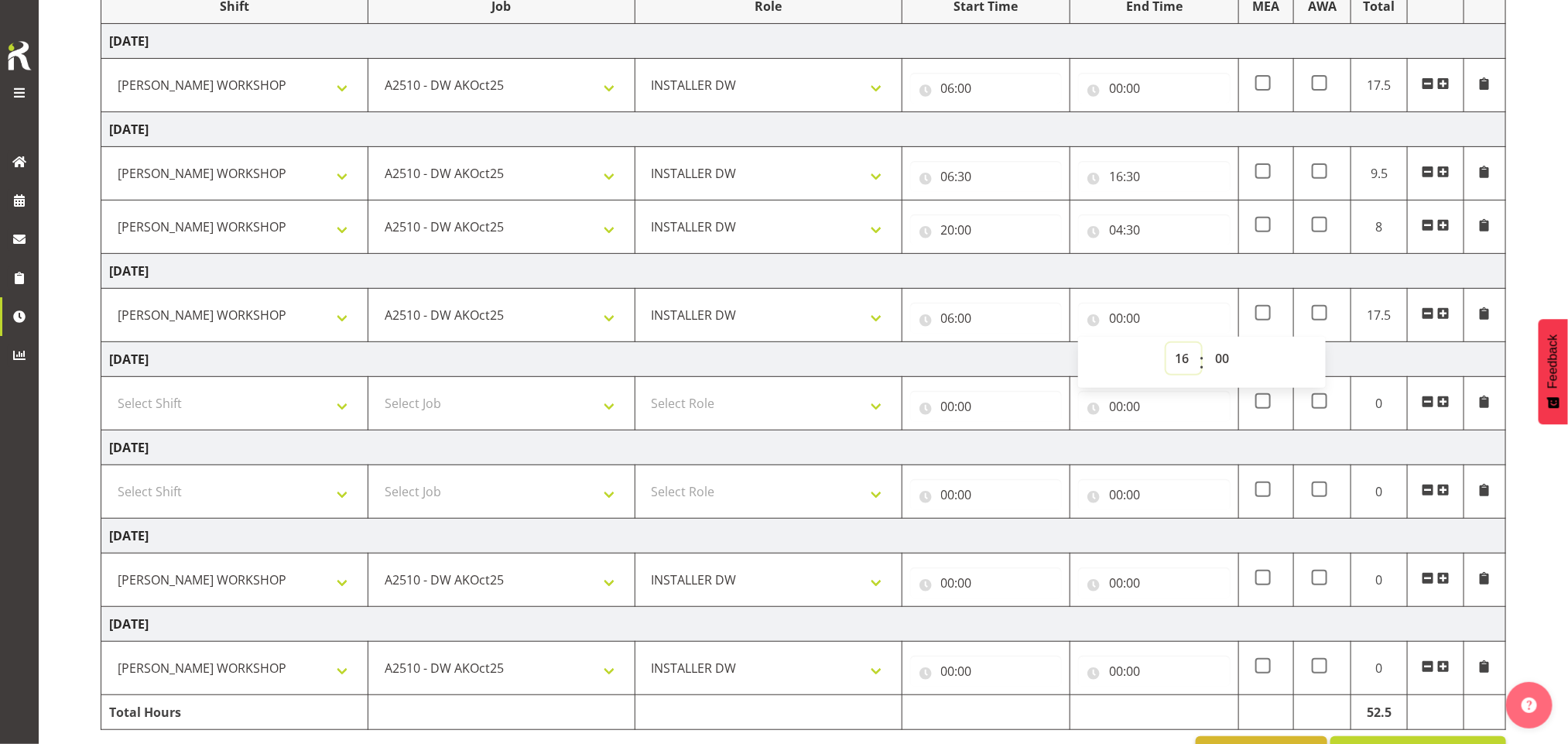
click at [1166, 346] on select "00 01 02 03 04 05 06 07 08 09 10 11 12 13 14 15 16 17 18 19 20 21 22 23" at bounding box center [1183, 358] width 35 height 31
type input "16:00"
click at [1240, 279] on td "Friday 3rd October 2025" at bounding box center [804, 271] width 1405 height 35
click at [1138, 318] on input "16:00" at bounding box center [1153, 318] width 152 height 31
click at [1224, 363] on select "00 01 02 03 04 05 06 07 08 09 10 11 12 13 14 15 16 17 18 19 20 21 22 23 24 25 2…" at bounding box center [1223, 358] width 35 height 31
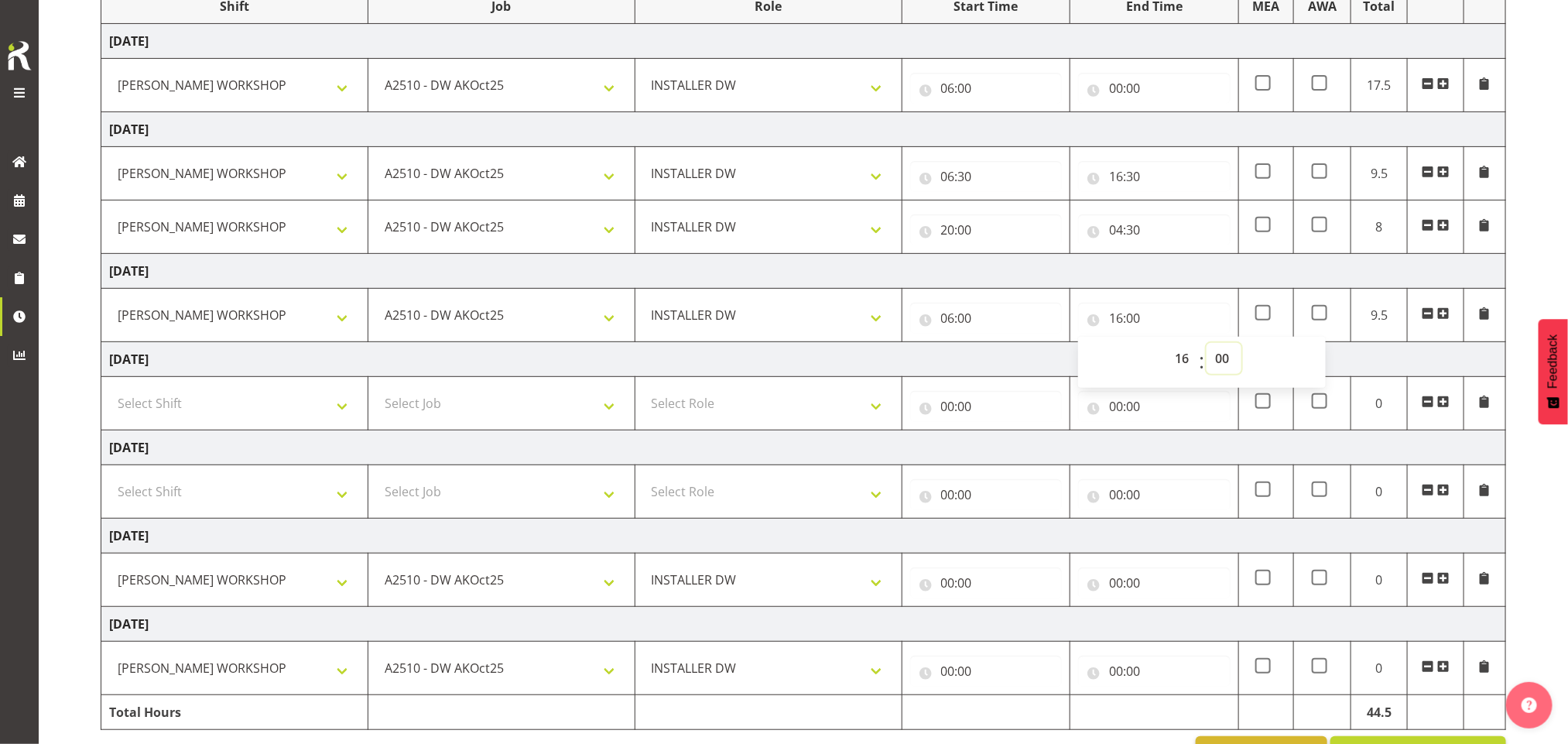
select select "30"
click at [1206, 346] on select "00 01 02 03 04 05 06 07 08 09 10 11 12 13 14 15 16 17 18 19 20 21 22 23 24 25 2…" at bounding box center [1223, 358] width 35 height 31
type input "16:30"
click at [1124, 93] on input "00:00" at bounding box center [1153, 88] width 152 height 31
click at [1184, 135] on select "00 01 02 03 04 05 06 07 08 09 10 11 12 13 14 15 16 17 18 19 20 21 22 23" at bounding box center [1183, 128] width 35 height 31
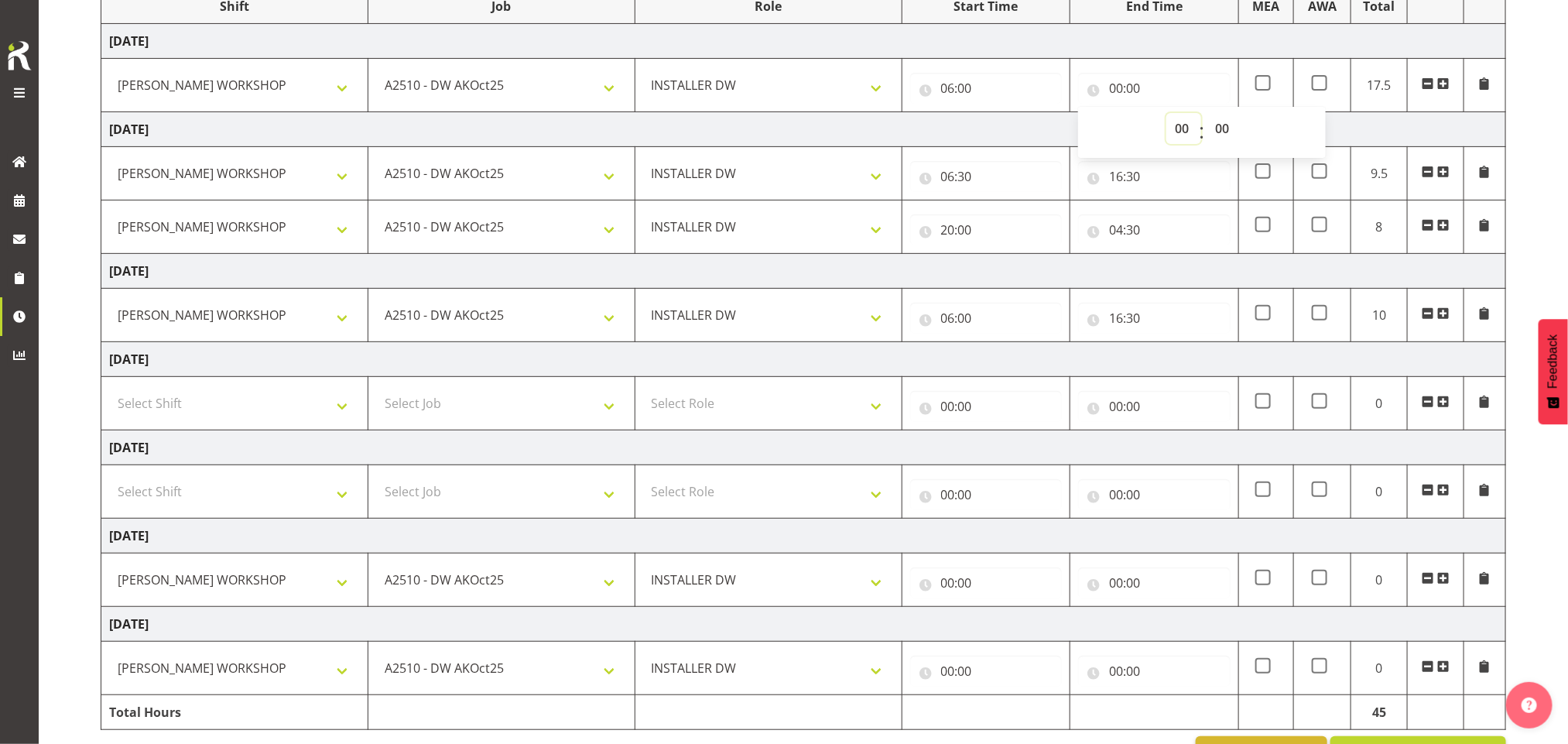
select select "19"
click at [1166, 115] on select "00 01 02 03 04 05 06 07 08 09 10 11 12 13 14 15 16 17 18 19 20 21 22 23" at bounding box center [1183, 128] width 35 height 31
type input "19:00"
click at [1267, 76] on span at bounding box center [1263, 82] width 15 height 15
click at [1266, 78] on input "checkbox" at bounding box center [1261, 83] width 10 height 10
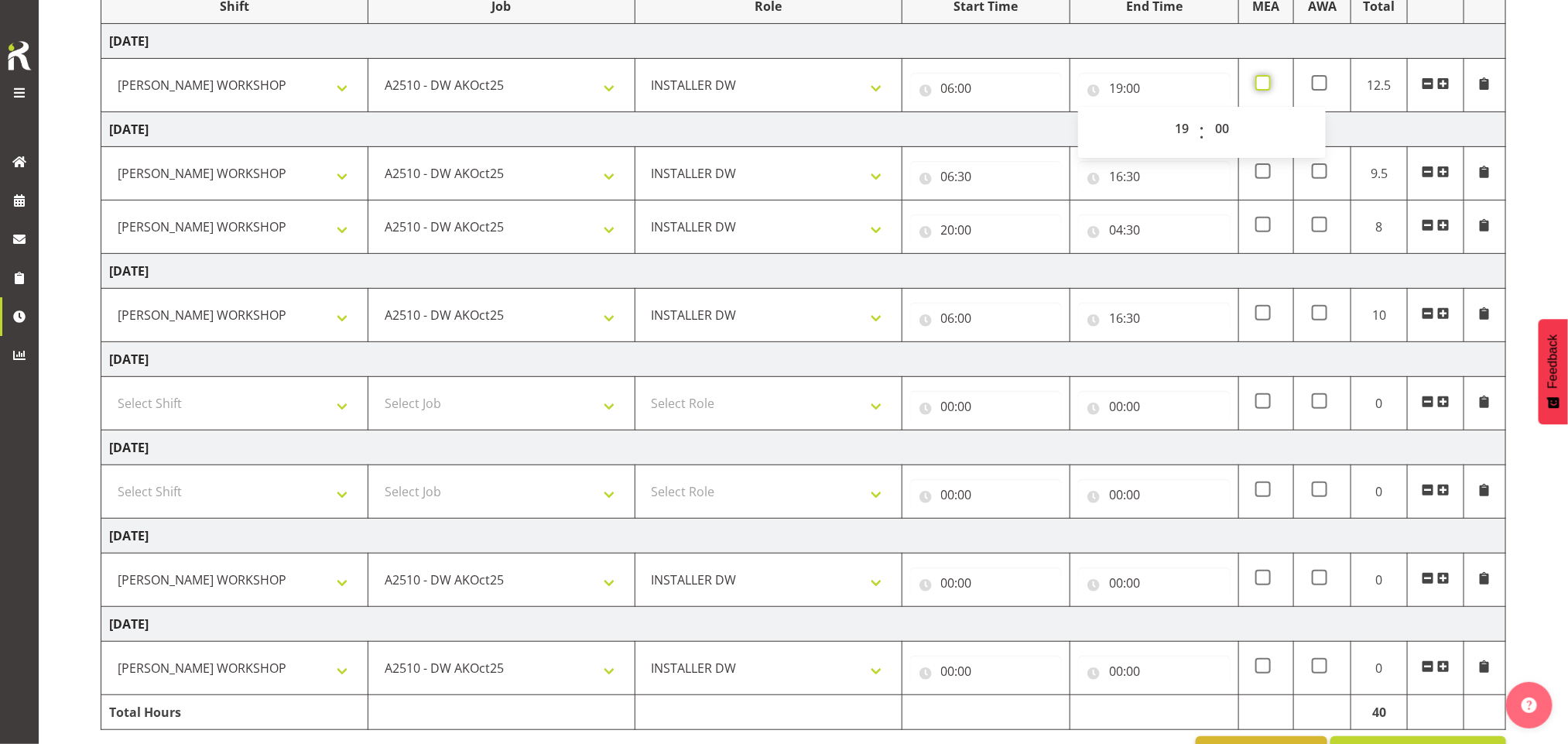
checkbox input "true"
click at [1319, 86] on span at bounding box center [1319, 82] width 15 height 15
click at [1319, 86] on input "checkbox" at bounding box center [1317, 83] width 10 height 10
checkbox input "true"
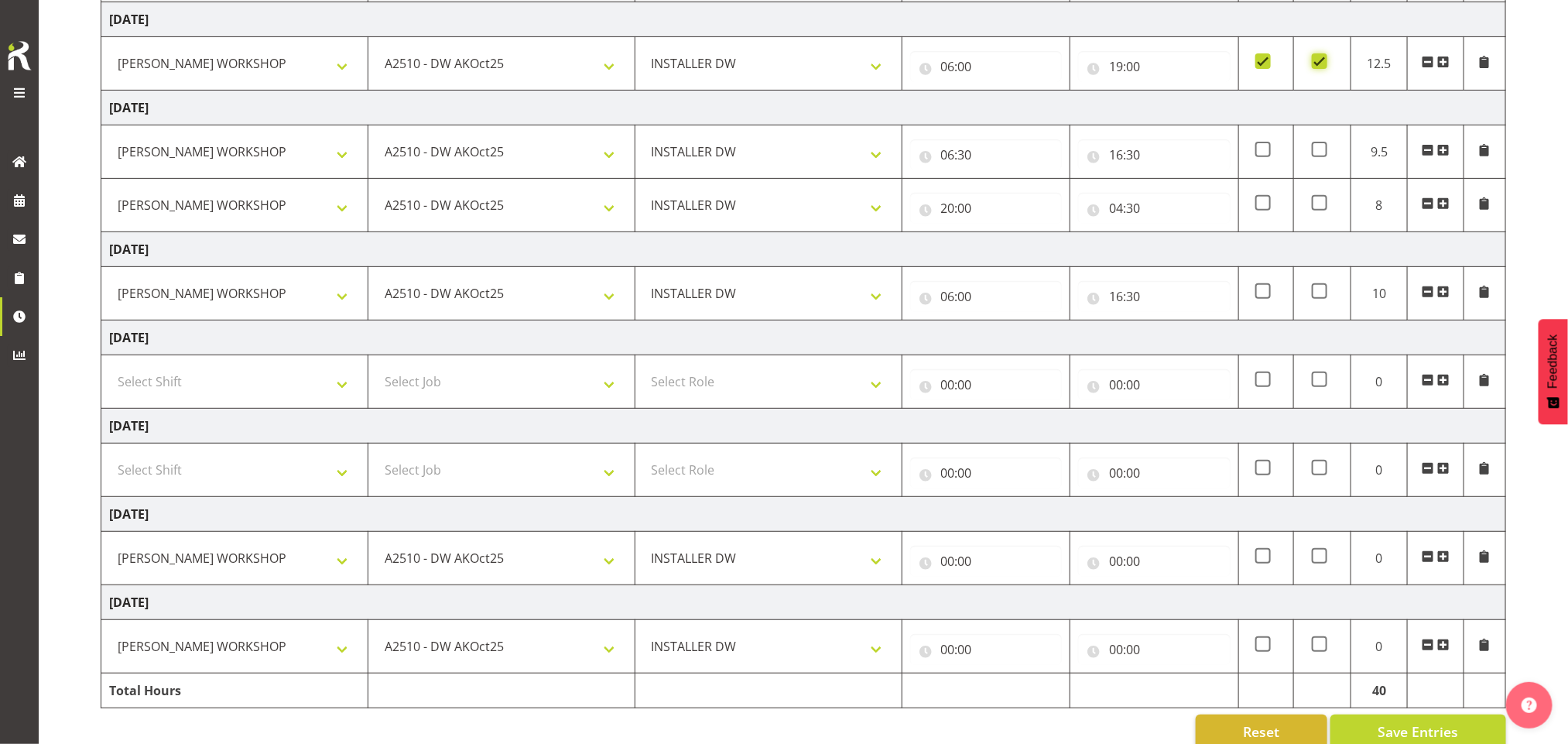
scroll to position [228, 0]
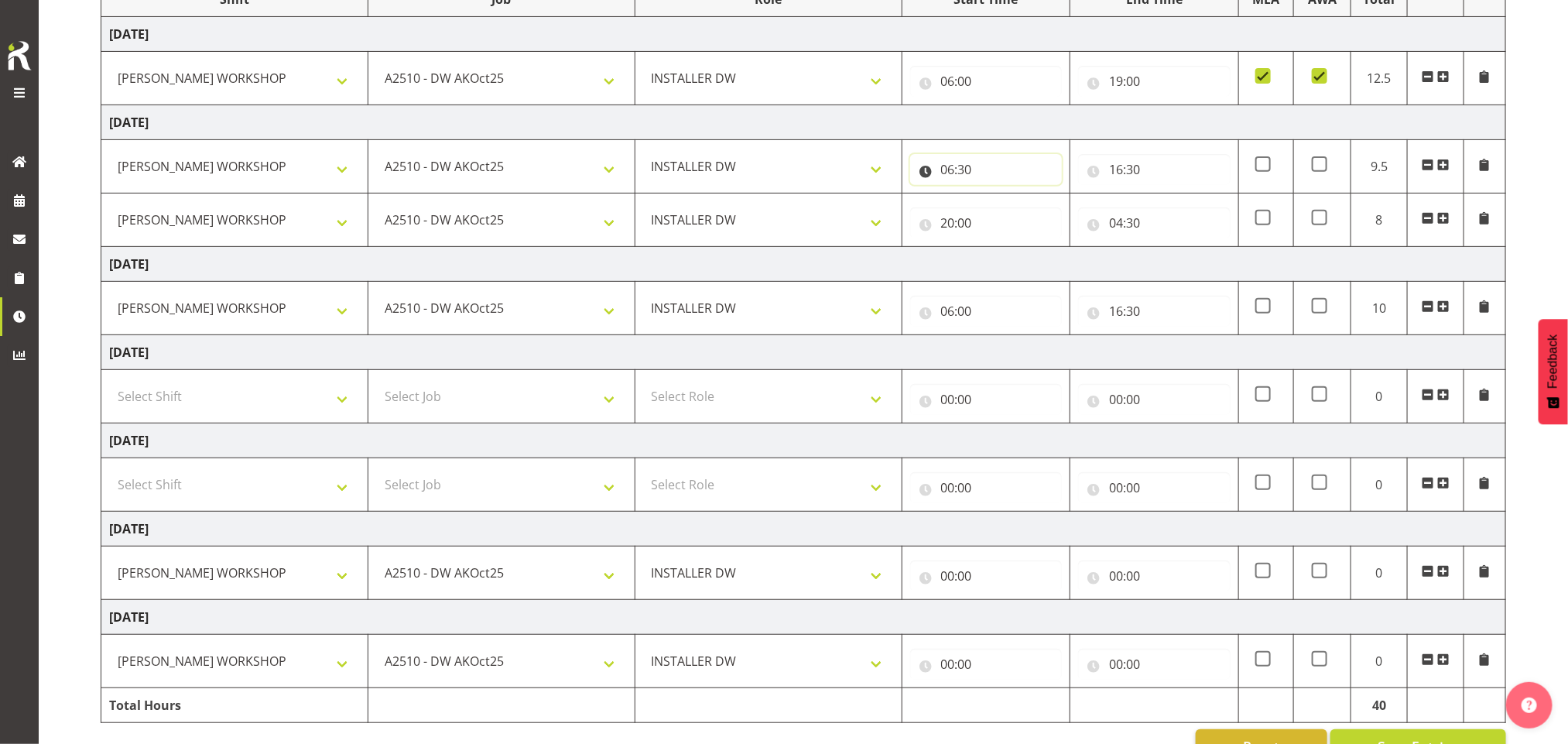
click at [954, 178] on input "06:30" at bounding box center [985, 169] width 152 height 31
click at [1019, 213] on select "00 01 02 03 04 05 06 07 08 09 10 11 12 13 14 15 16 17 18 19 20 21 22 23" at bounding box center [1015, 210] width 35 height 31
click at [1054, 210] on select "00 01 02 03 04 05 06 07 08 09 10 11 12 13 14 15 16 17 18 19 20 21 22 23 24 25 2…" at bounding box center [1056, 210] width 35 height 31
select select "0"
click at [1039, 196] on select "00 01 02 03 04 05 06 07 08 09 10 11 12 13 14 15 16 17 18 19 20 21 22 23 24 25 2…" at bounding box center [1056, 210] width 35 height 31
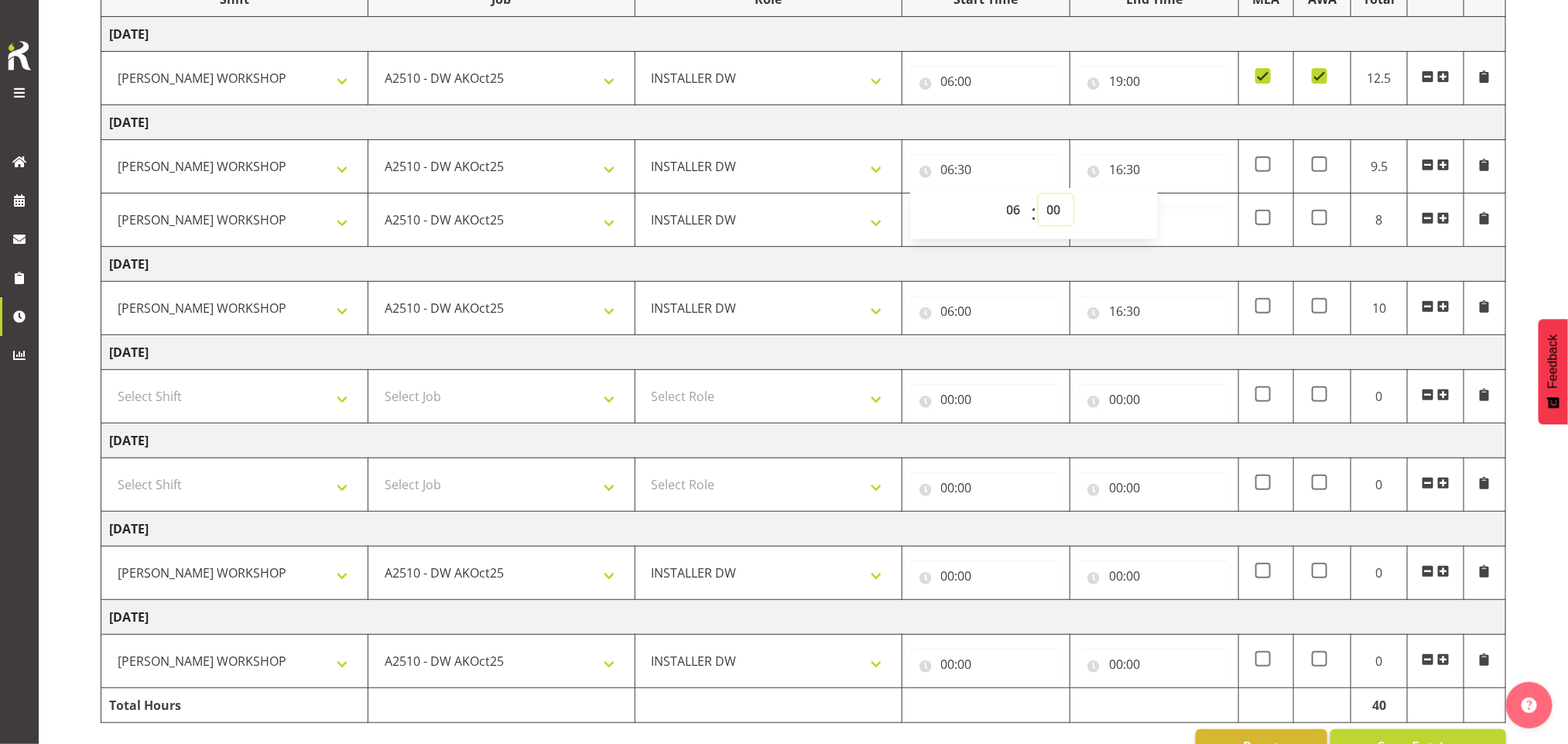
type input "06:00"
click at [1138, 267] on td "Friday 3rd October 2025" at bounding box center [804, 264] width 1405 height 35
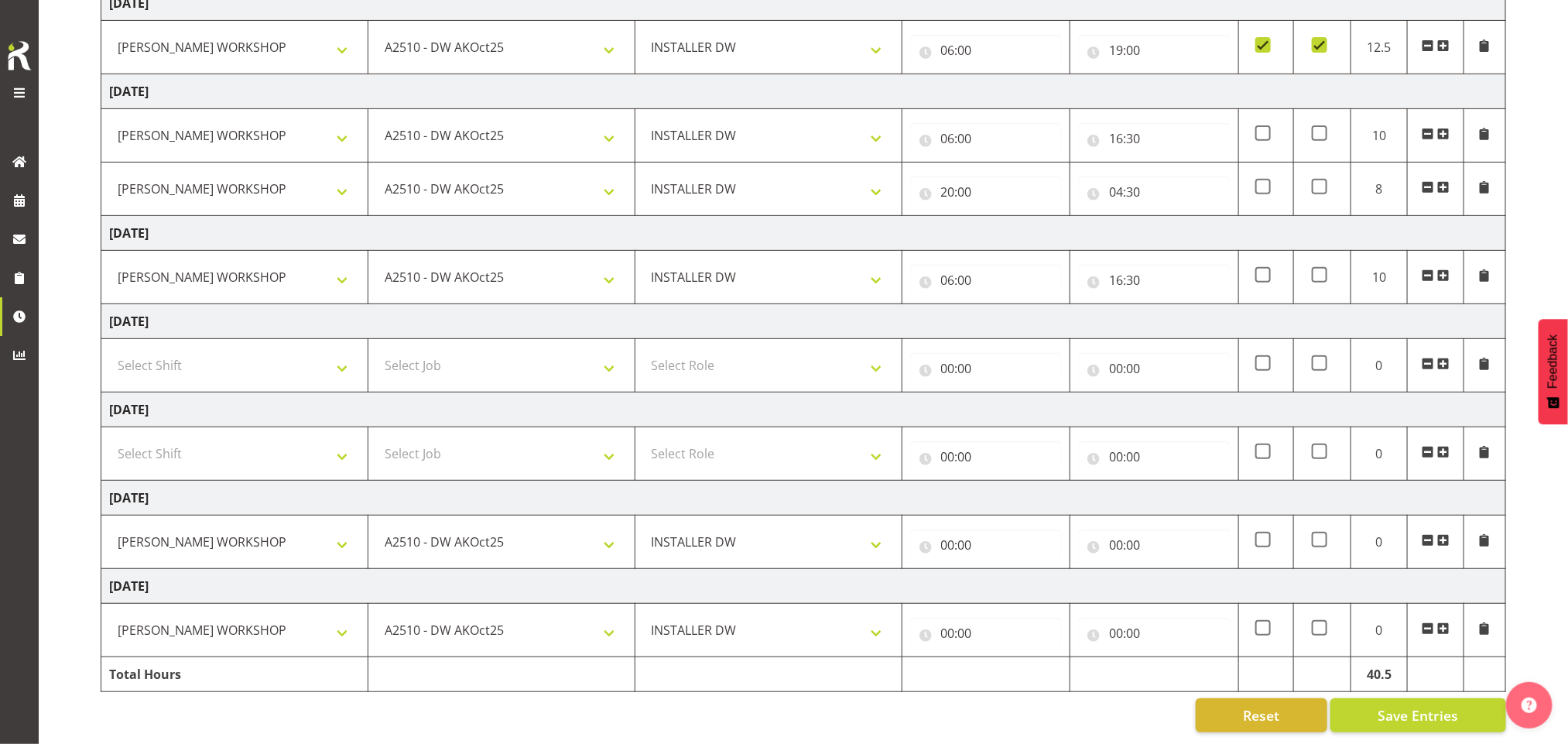
scroll to position [282, 0]
click at [960, 618] on input "00:00" at bounding box center [985, 633] width 152 height 31
click at [1011, 662] on select "00 01 02 03 04 05 06 07 08 09 10 11 12 13 14 15 16 17 18 19 20 21 22 23" at bounding box center [1015, 673] width 35 height 31
select select "6"
click at [998, 657] on select "00 01 02 03 04 05 06 07 08 09 10 11 12 13 14 15 16 17 18 19 20 21 22 23" at bounding box center [1015, 673] width 35 height 31
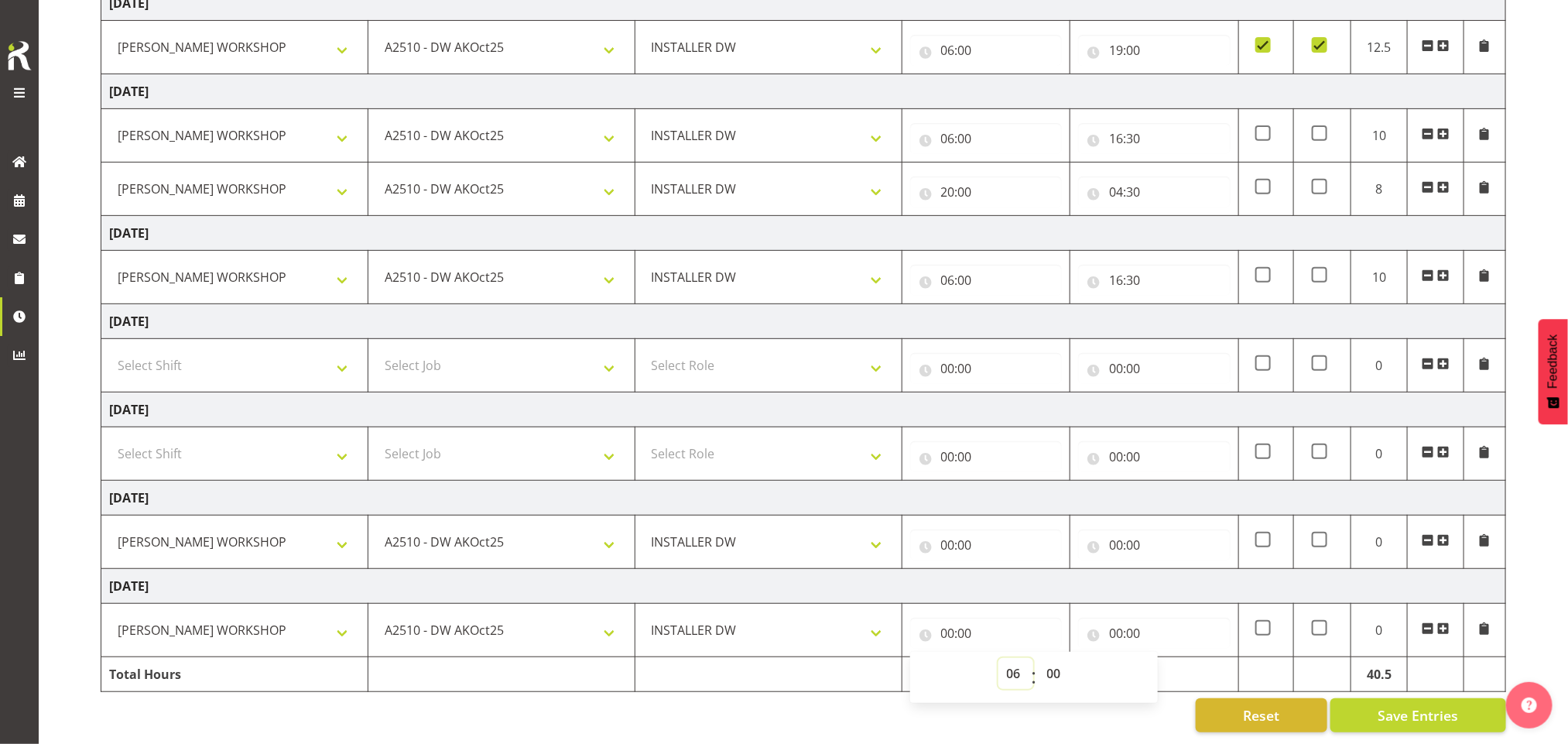
type input "06:00"
click at [1054, 662] on select "00 01 02 03 04 05 06 07 08 09 10 11 12 13 14 15 16 17 18 19 20 21 22 23 24 25 2…" at bounding box center [1056, 673] width 35 height 31
select select "30"
click at [1039, 657] on select "00 01 02 03 04 05 06 07 08 09 10 11 12 13 14 15 16 17 18 19 20 21 22 23 24 25 2…" at bounding box center [1056, 673] width 35 height 31
type input "06:30"
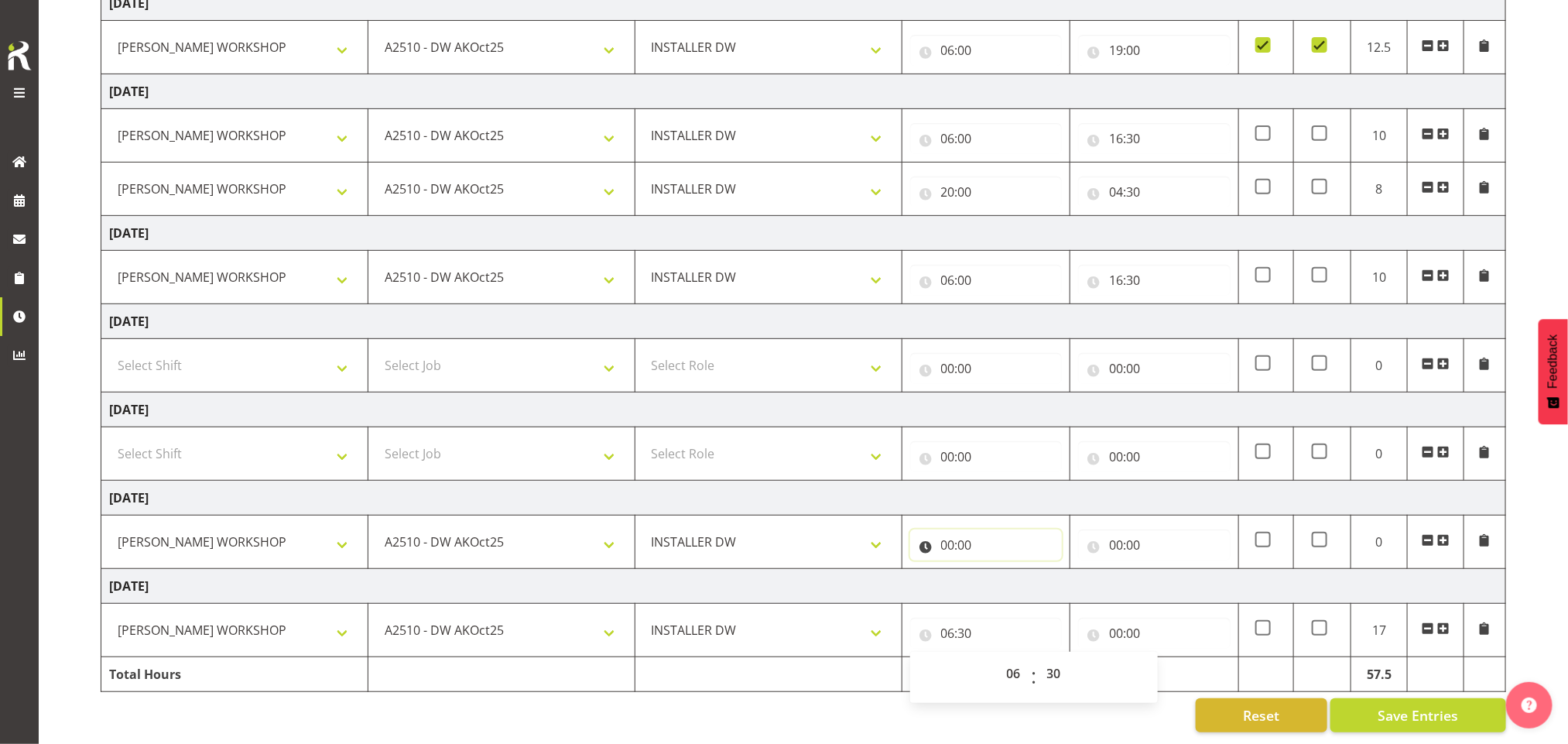
click at [966, 529] on input "00:00" at bounding box center [985, 544] width 152 height 31
click at [952, 533] on input "00:00" at bounding box center [985, 544] width 152 height 31
click at [948, 535] on input "00:00" at bounding box center [985, 544] width 152 height 31
click at [1015, 570] on select "00 01 02 03 04 05 06 07 08 09 10 11 12 13 14 15 16 17 18 19 20 21 22 23" at bounding box center [1015, 585] width 35 height 31
select select "6"
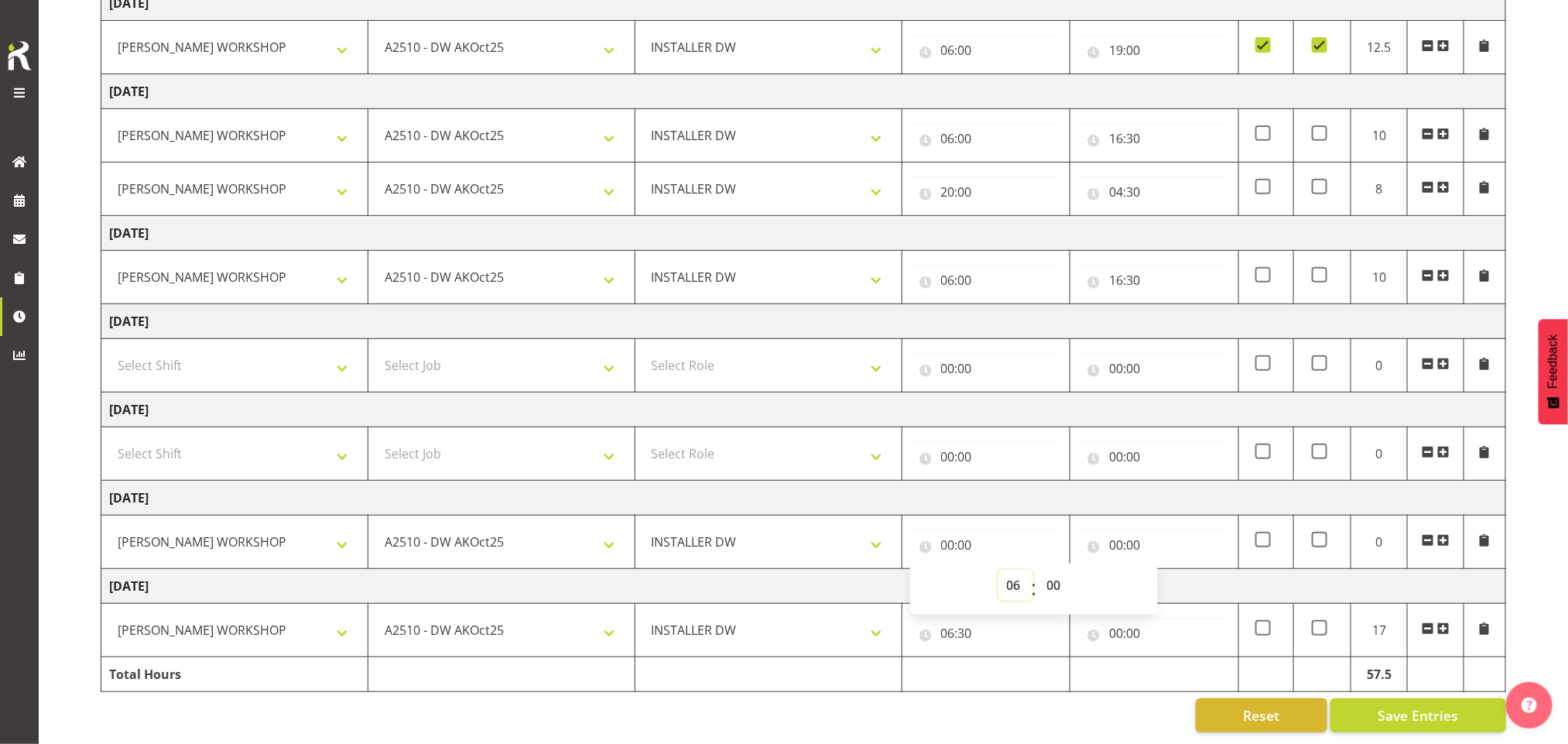
click at [998, 570] on select "00 01 02 03 04 05 06 07 08 09 10 11 12 13 14 15 16 17 18 19 20 21 22 23" at bounding box center [1015, 585] width 35 height 31
type input "06:00"
click at [1050, 570] on select "00 01 02 03 04 05 06 07 08 09 10 11 12 13 14 15 16 17 18 19 20 21 22 23 24 25 2…" at bounding box center [1056, 585] width 35 height 31
select select "30"
click at [1039, 570] on select "00 01 02 03 04 05 06 07 08 09 10 11 12 13 14 15 16 17 18 19 20 21 22 23 24 25 2…" at bounding box center [1056, 585] width 35 height 31
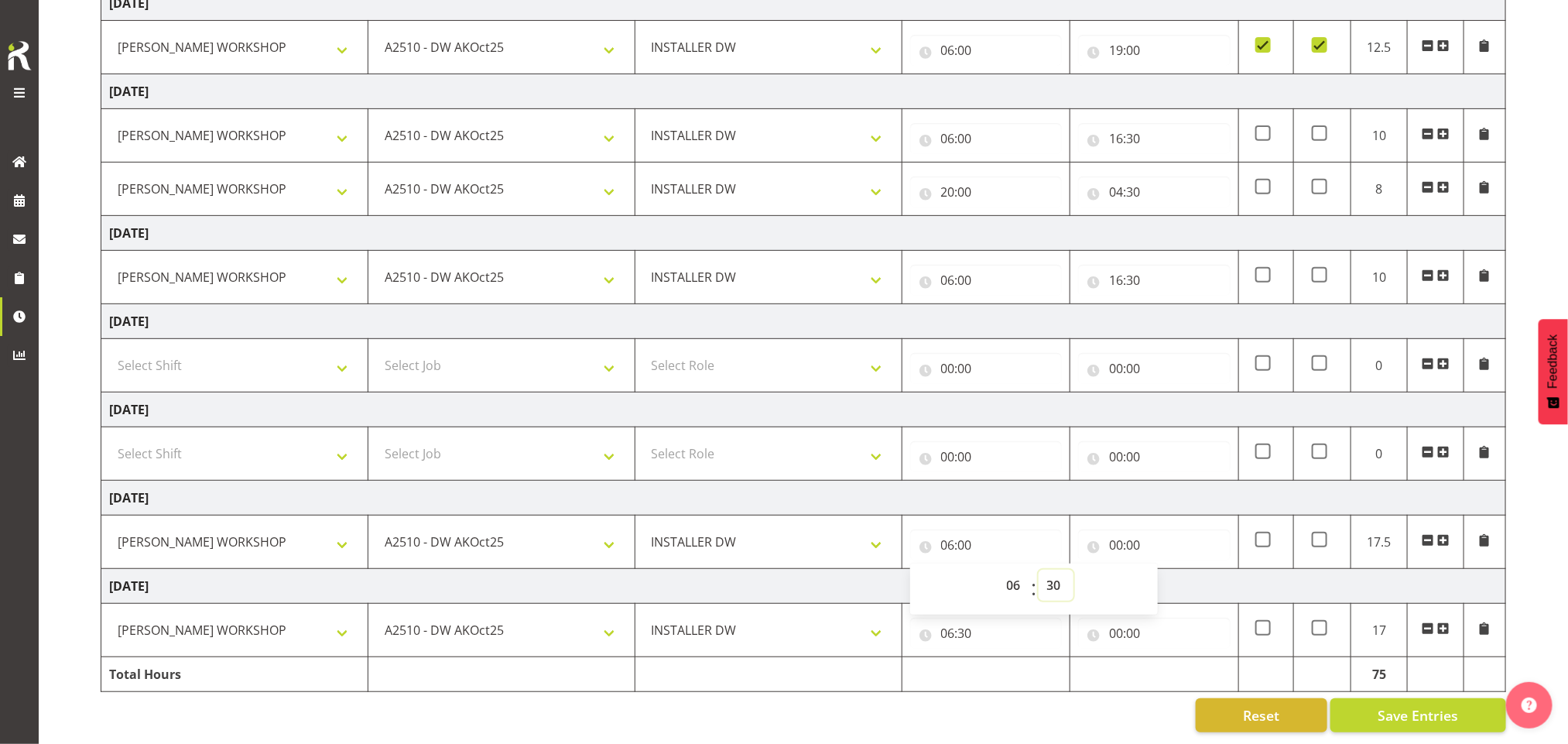
type input "06:30"
click at [1121, 529] on input "00:00" at bounding box center [1153, 544] width 152 height 31
click at [1187, 580] on select "00 01 02 03 04 05 06 07 08 09 10 11 12 13 14 15 16 17 18 19 20 21 22 23" at bounding box center [1183, 585] width 35 height 31
select select "16"
click at [1166, 570] on select "00 01 02 03 04 05 06 07 08 09 10 11 12 13 14 15 16 17 18 19 20 21 22 23" at bounding box center [1183, 585] width 35 height 31
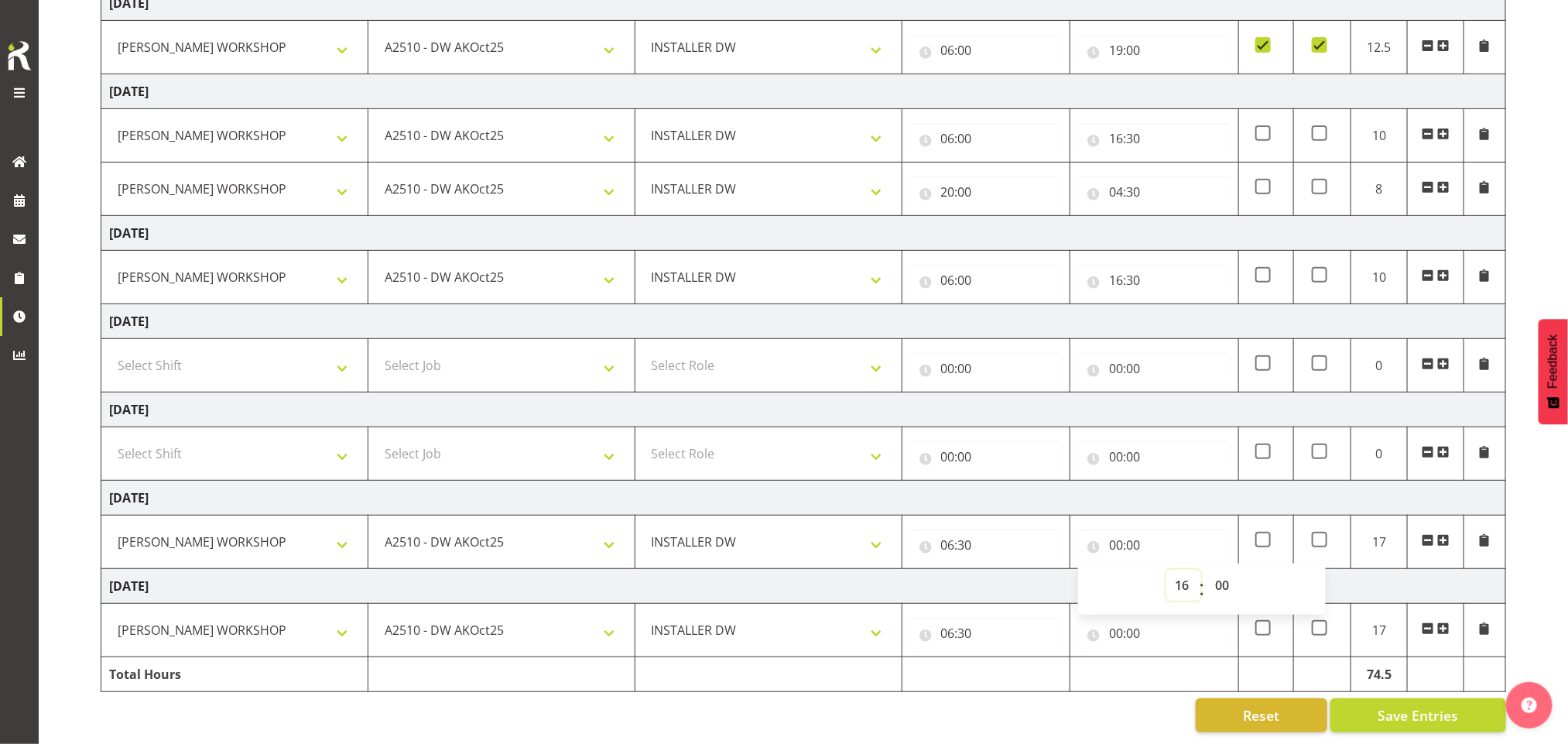
type input "16:00"
click at [1133, 617] on input "00:00" at bounding box center [1153, 633] width 152 height 31
click at [1177, 659] on select "00 01 02 03 04 05 06 07 08 09 10 11 12 13 14 15 16 17 18 19 20 21 22 23" at bounding box center [1183, 673] width 35 height 31
select select "16"
click at [1166, 657] on select "00 01 02 03 04 05 06 07 08 09 10 11 12 13 14 15 16 17 18 19 20 21 22 23" at bounding box center [1183, 673] width 35 height 31
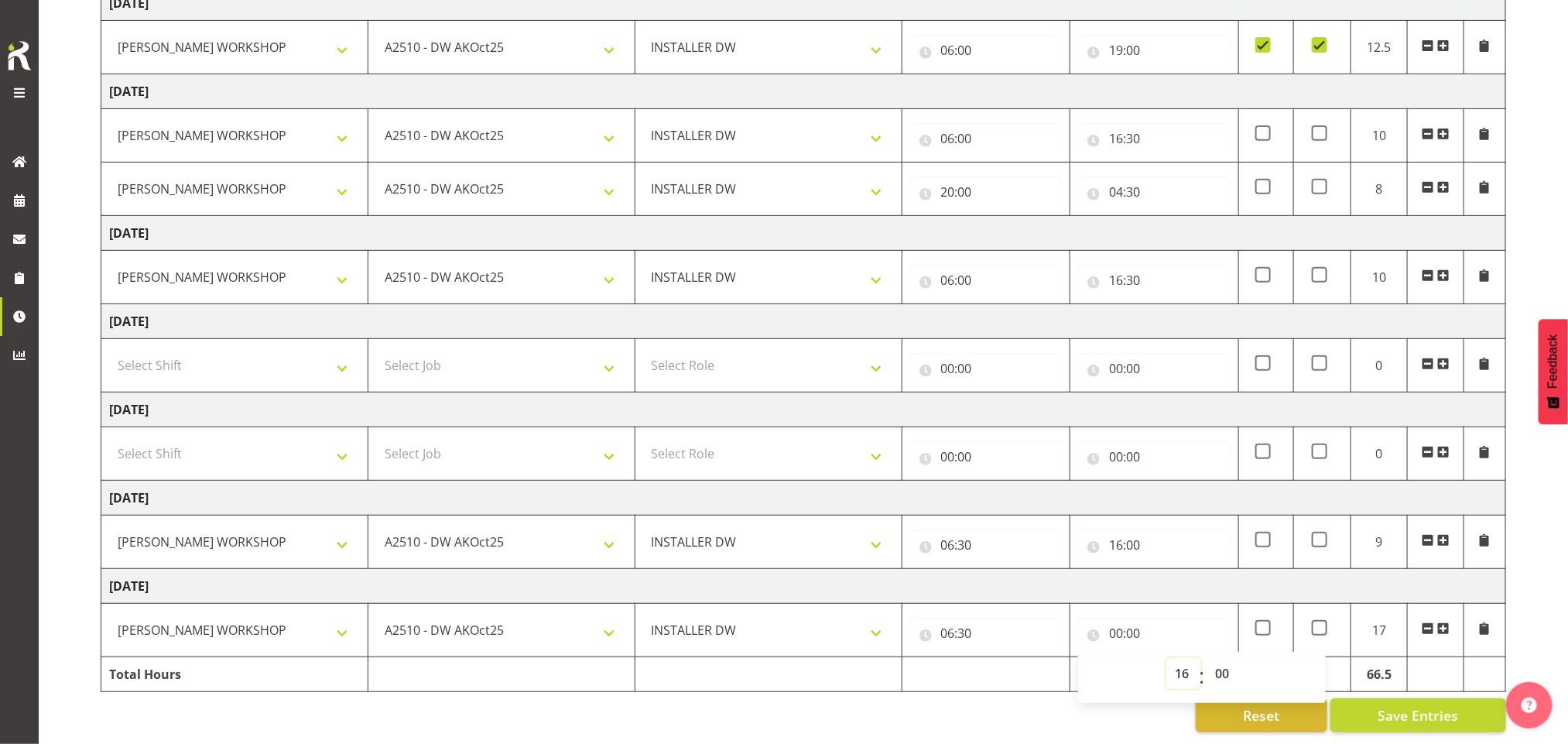
type input "16:00"
click at [1136, 532] on input "16:00" at bounding box center [1153, 544] width 152 height 31
click at [1227, 570] on select "00 01 02 03 04 05 06 07 08 09 10 11 12 13 14 15 16 17 18 19 20 21 22 23 24 25 2…" at bounding box center [1223, 585] width 35 height 31
select select "30"
click at [1206, 570] on select "00 01 02 03 04 05 06 07 08 09 10 11 12 13 14 15 16 17 18 19 20 21 22 23 24 25 2…" at bounding box center [1223, 585] width 35 height 31
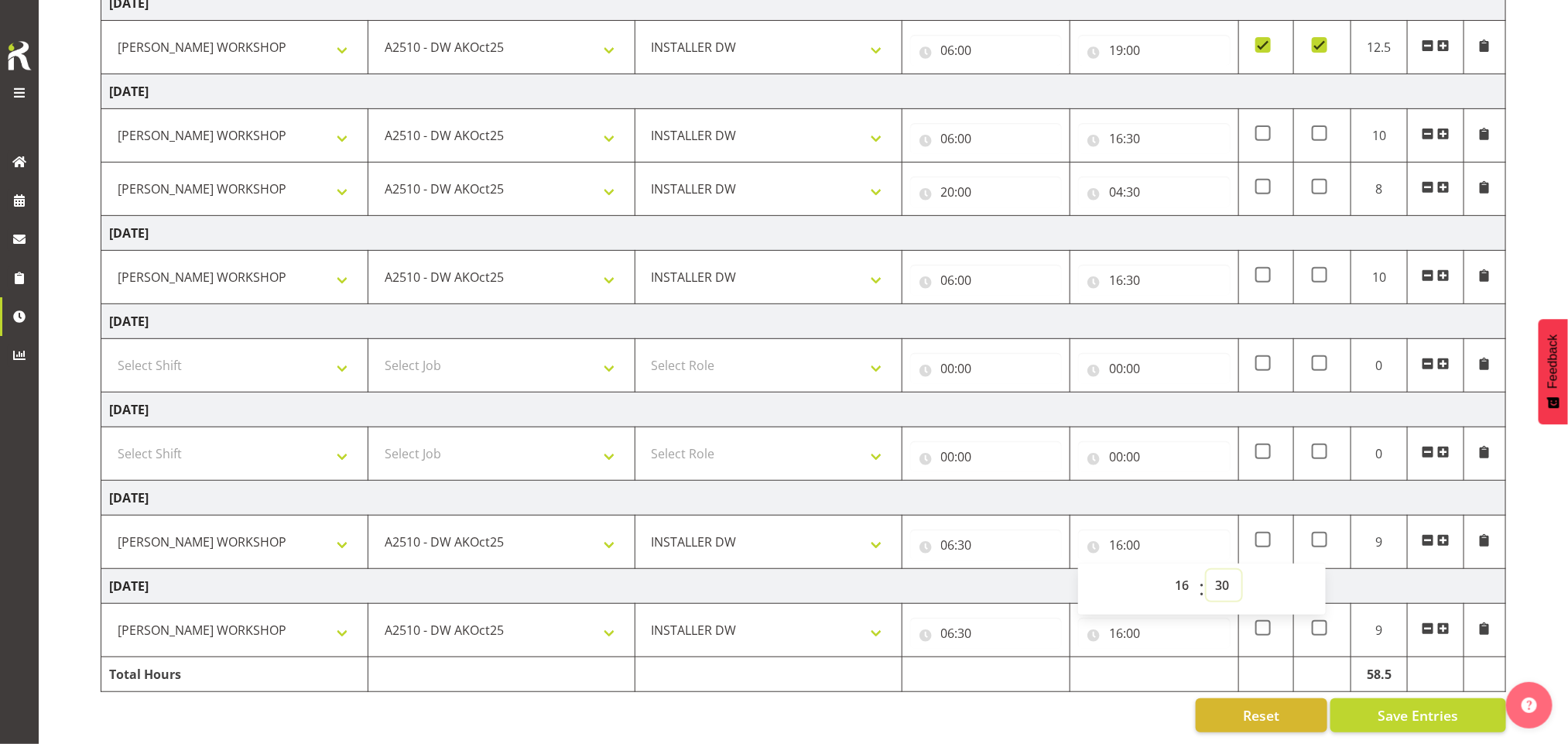
type input "16:30"
click at [1227, 570] on select "00 01 02 03 04 05 06 07 08 09 10 11 12 13 14 15 16 17 18 19 20 21 22 23 24 25 2…" at bounding box center [1223, 585] width 35 height 31
click at [1223, 570] on select "00 01 02 03 04 05 06 07 08 09 10 11 12 13 14 15 16 17 18 19 20 21 22 23 24 25 2…" at bounding box center [1223, 585] width 35 height 31
click at [1131, 617] on input "16:00" at bounding box center [1153, 633] width 152 height 31
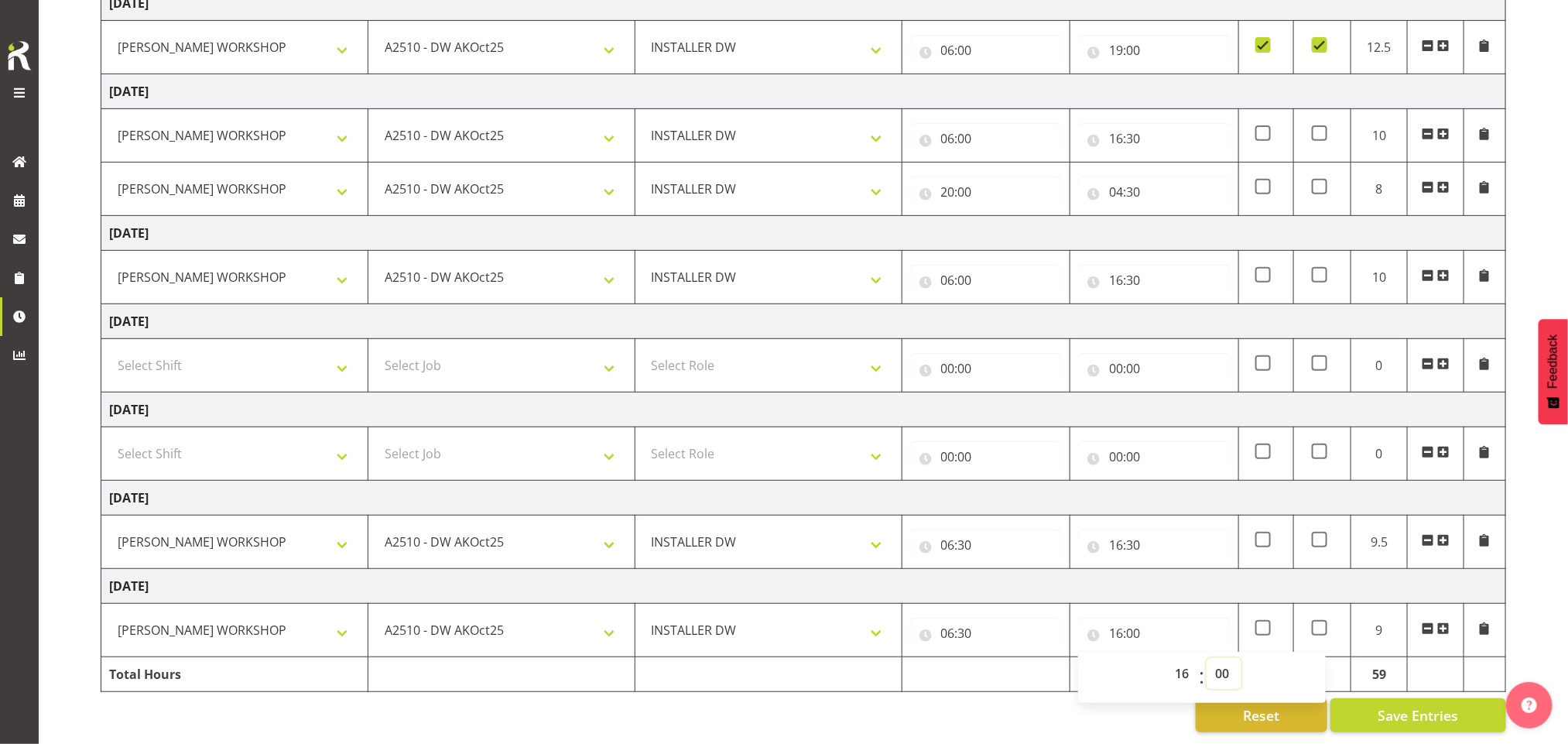
click at [1229, 657] on select "00 01 02 03 04 05 06 07 08 09 10 11 12 13 14 15 16 17 18 19 20 21 22 23 24 25 2…" at bounding box center [1223, 673] width 35 height 31
select select "30"
click at [1206, 657] on select "00 01 02 03 04 05 06 07 08 09 10 11 12 13 14 15 16 17 18 19 20 21 22 23 24 25 2…" at bounding box center [1223, 673] width 35 height 31
type input "16:30"
click at [1128, 529] on input "16:30" at bounding box center [1153, 544] width 152 height 31
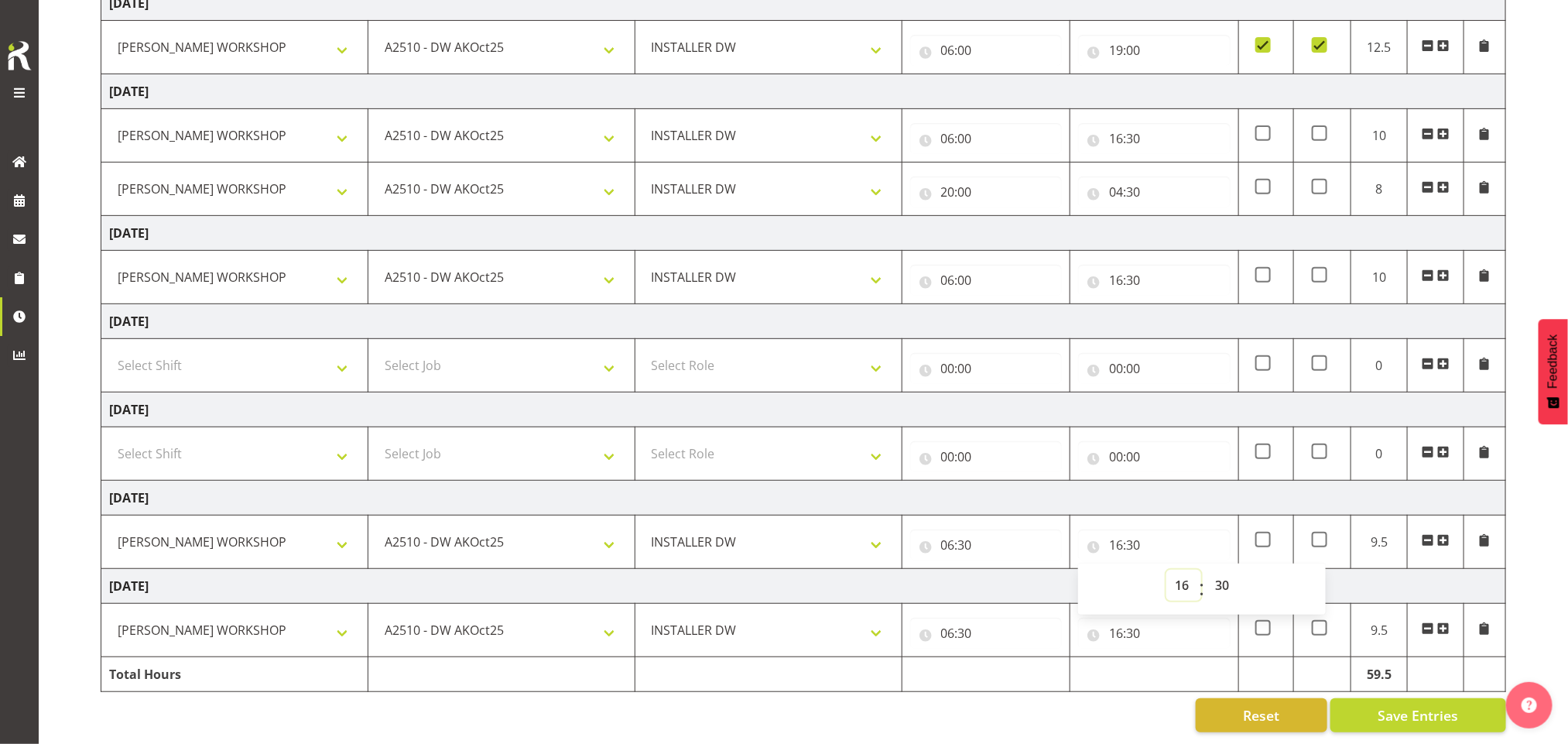
click at [1187, 570] on select "00 01 02 03 04 05 06 07 08 09 10 11 12 13 14 15 16 17 18 19 20 21 22 23" at bounding box center [1183, 585] width 35 height 31
select select "17"
click at [1166, 570] on select "00 01 02 03 04 05 06 07 08 09 10 11 12 13 14 15 16 17 18 19 20 21 22 23" at bounding box center [1183, 585] width 35 height 31
type input "17:30"
click at [1131, 617] on input "16:30" at bounding box center [1153, 633] width 152 height 31
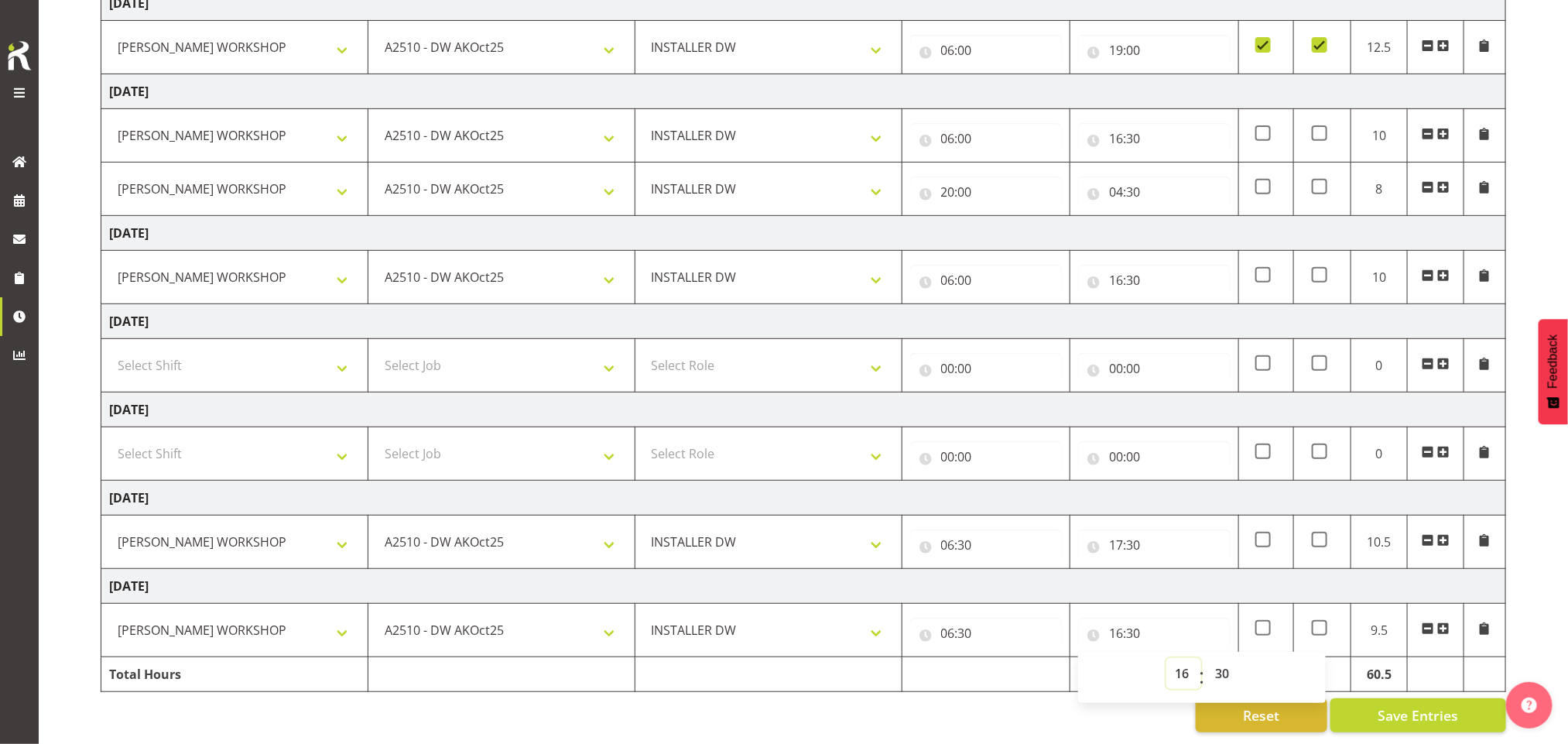
click at [1175, 657] on select "00 01 02 03 04 05 06 07 08 09 10 11 12 13 14 15 16 17 18 19 20 21 22 23" at bounding box center [1183, 673] width 35 height 31
select select "17"
click at [1166, 657] on select "00 01 02 03 04 05 06 07 08 09 10 11 12 13 14 15 16 17 18 19 20 21 22 23" at bounding box center [1183, 673] width 35 height 31
type input "17:30"
click at [1296, 569] on td "Tuesday 7th October 2025" at bounding box center [804, 586] width 1405 height 35
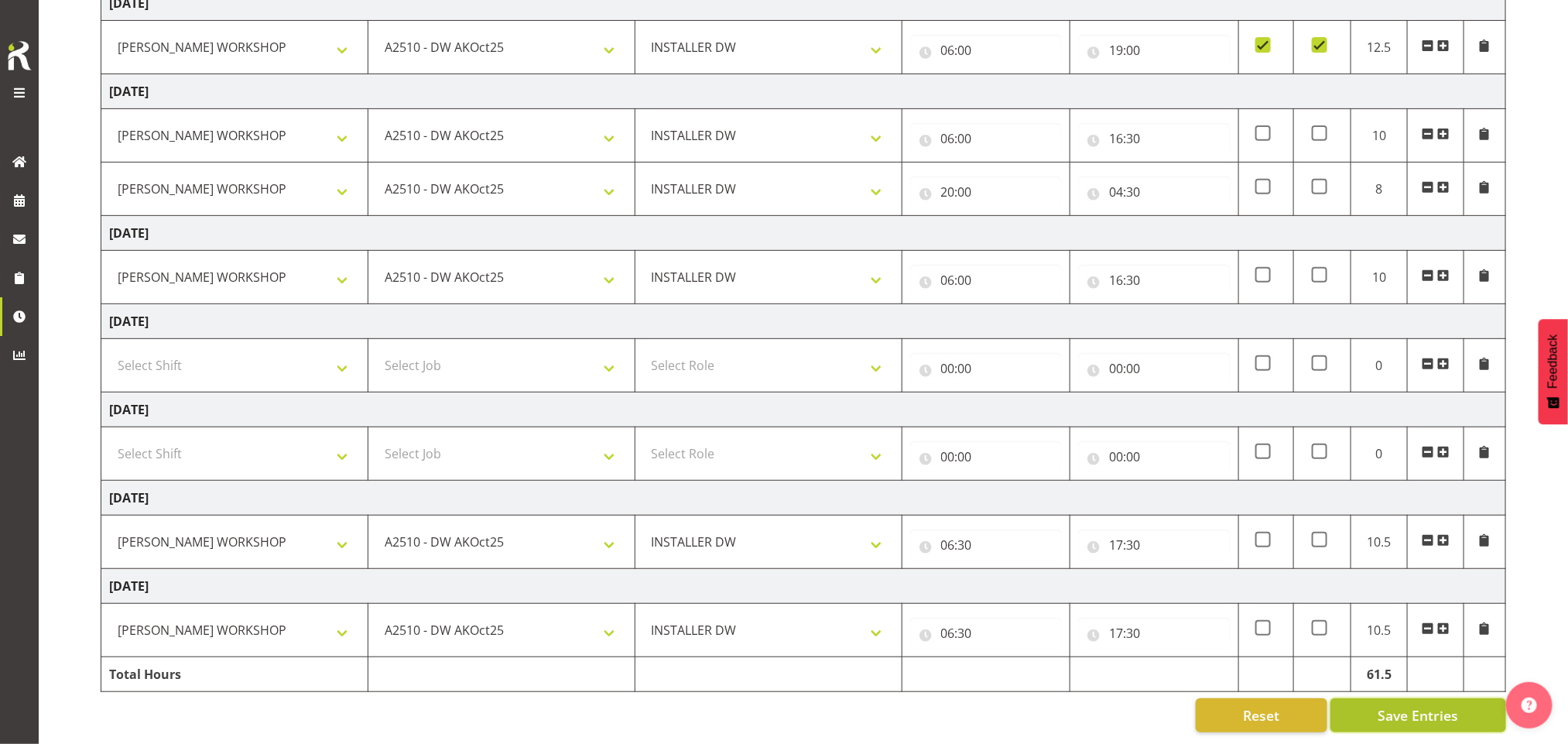
click at [1440, 705] on span "Save Entries" at bounding box center [1418, 715] width 81 height 20
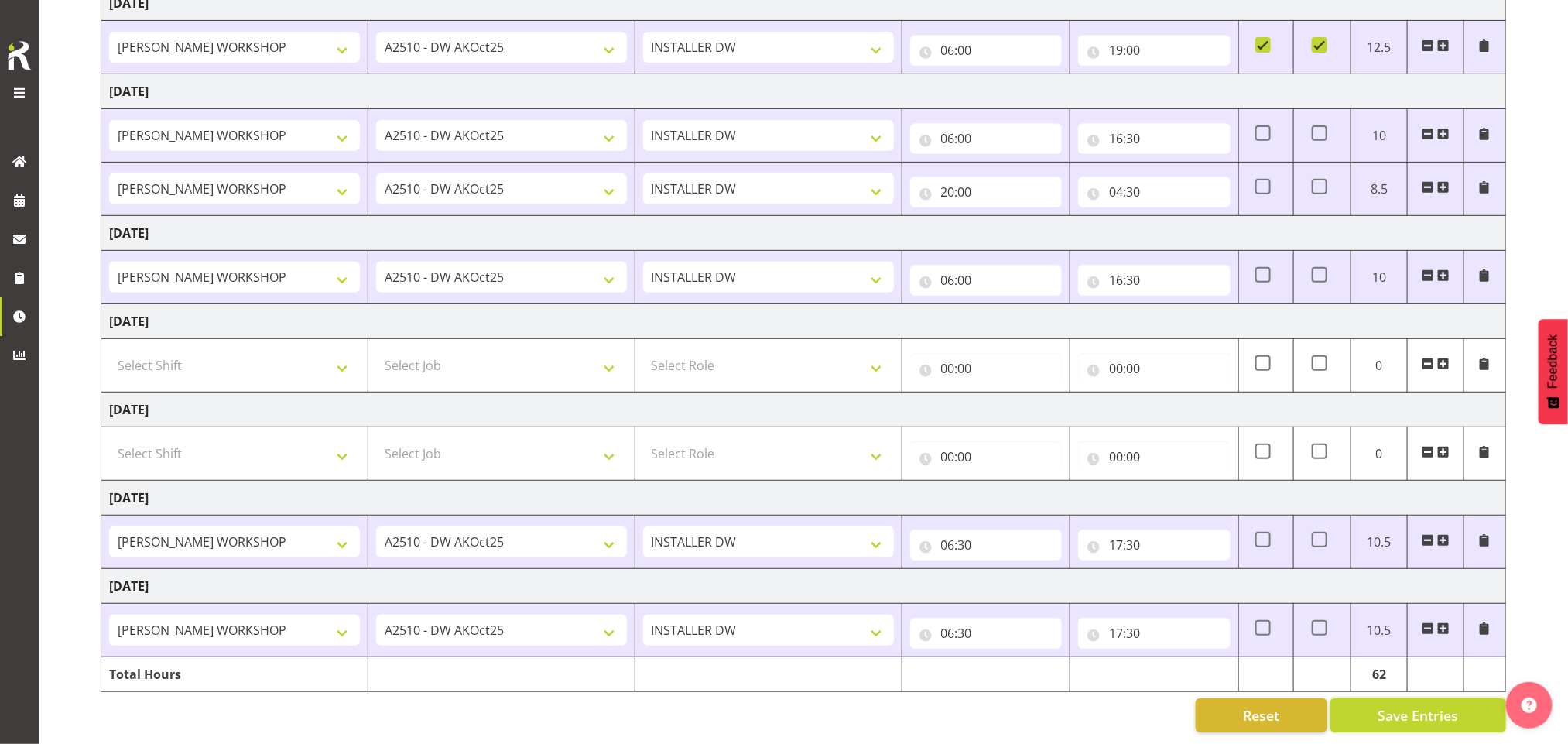
scroll to position [0, 0]
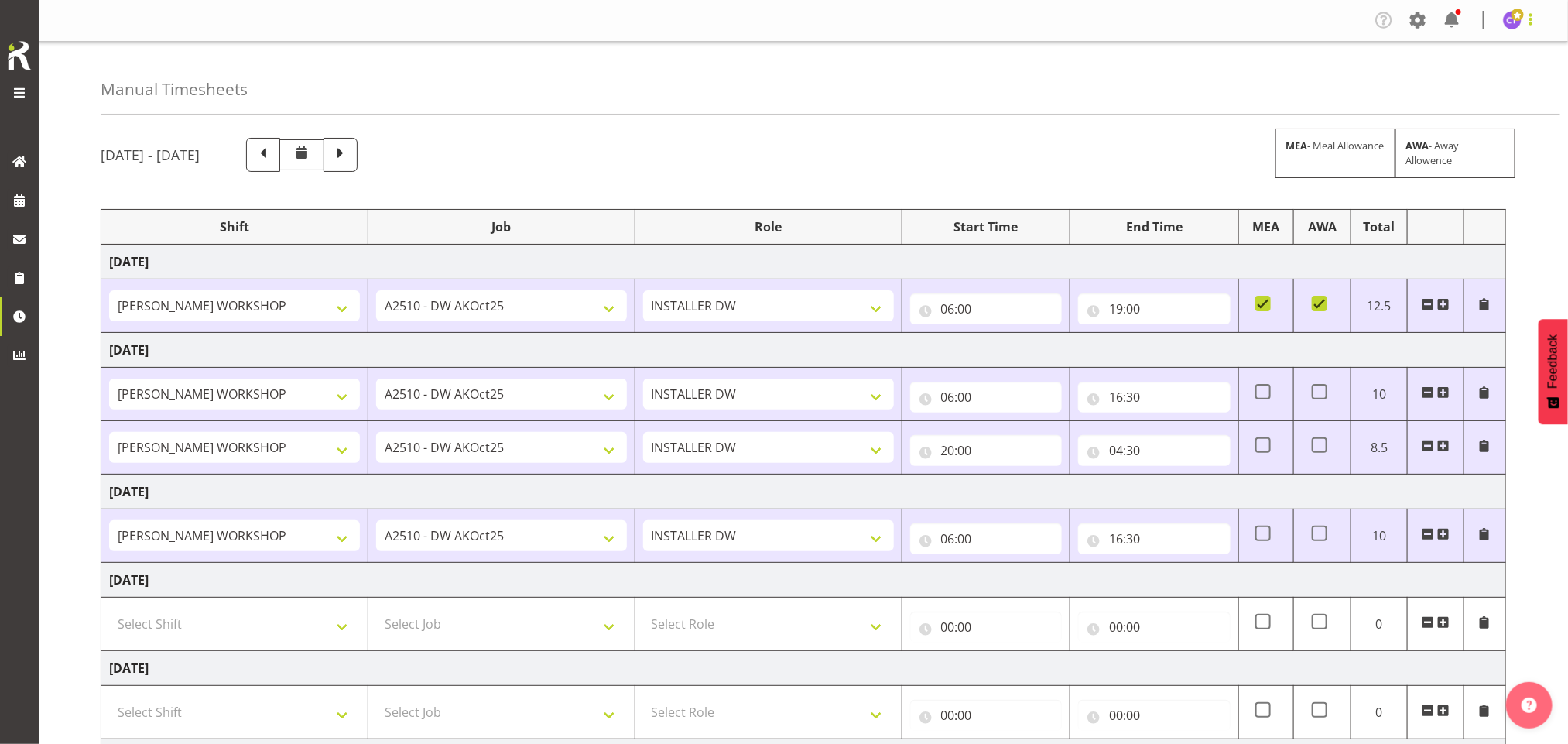
click at [1531, 22] on span at bounding box center [1531, 20] width 19 height 19
click at [1444, 86] on link "Log Out" at bounding box center [1465, 81] width 149 height 28
